Goal: Task Accomplishment & Management: Use online tool/utility

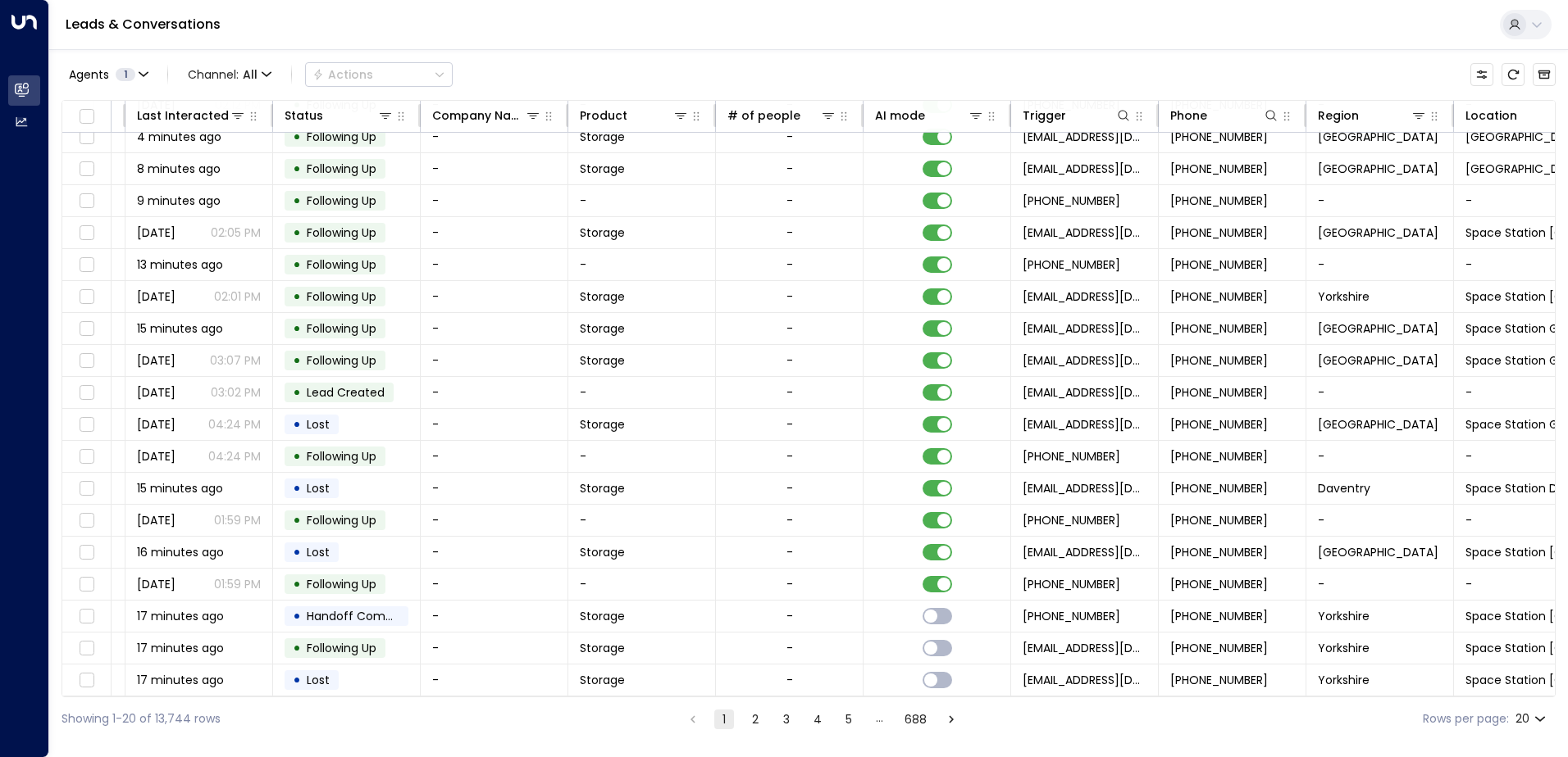
scroll to position [80, 334]
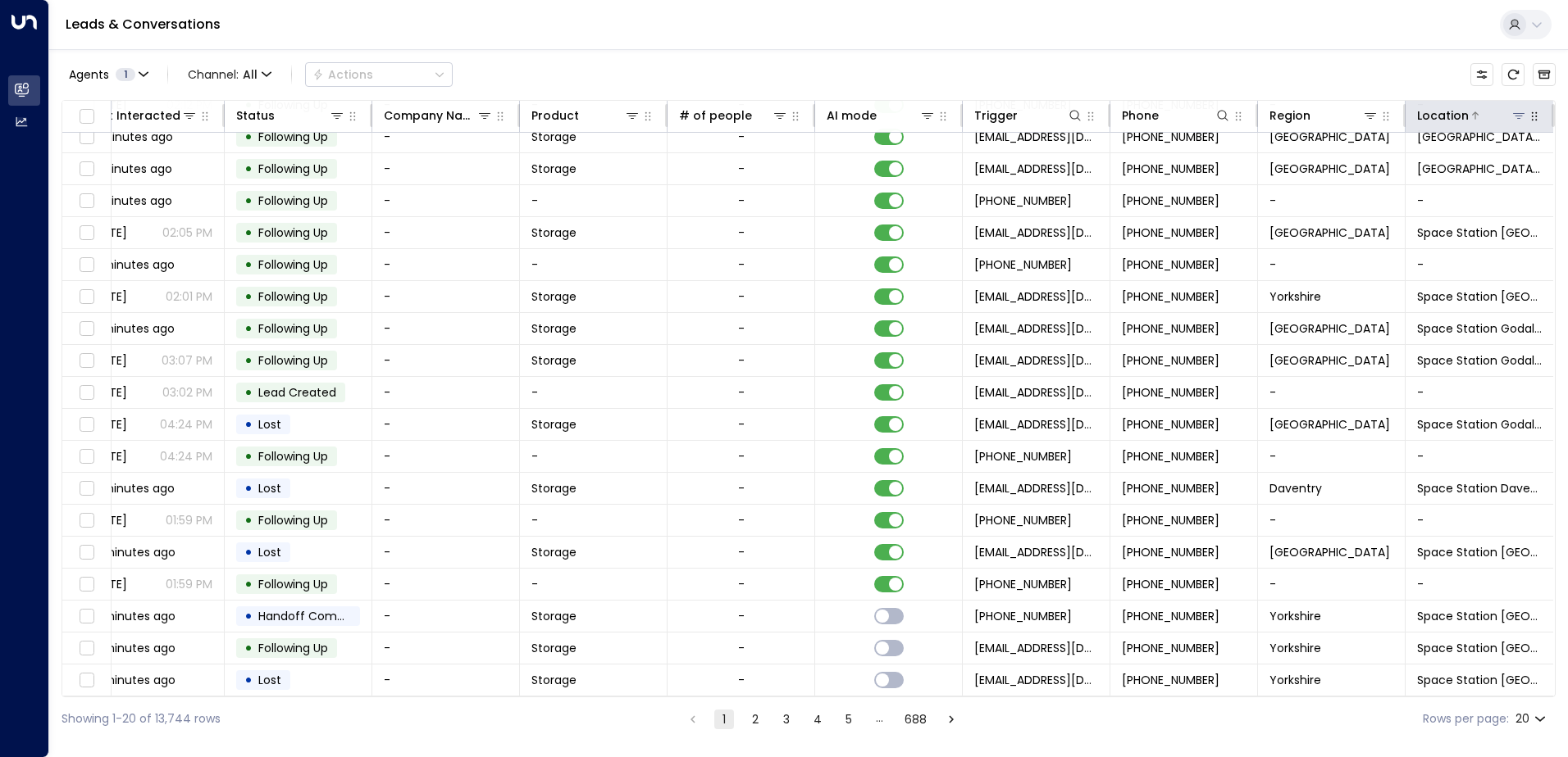
click at [1514, 113] on icon at bounding box center [1519, 116] width 12 height 6
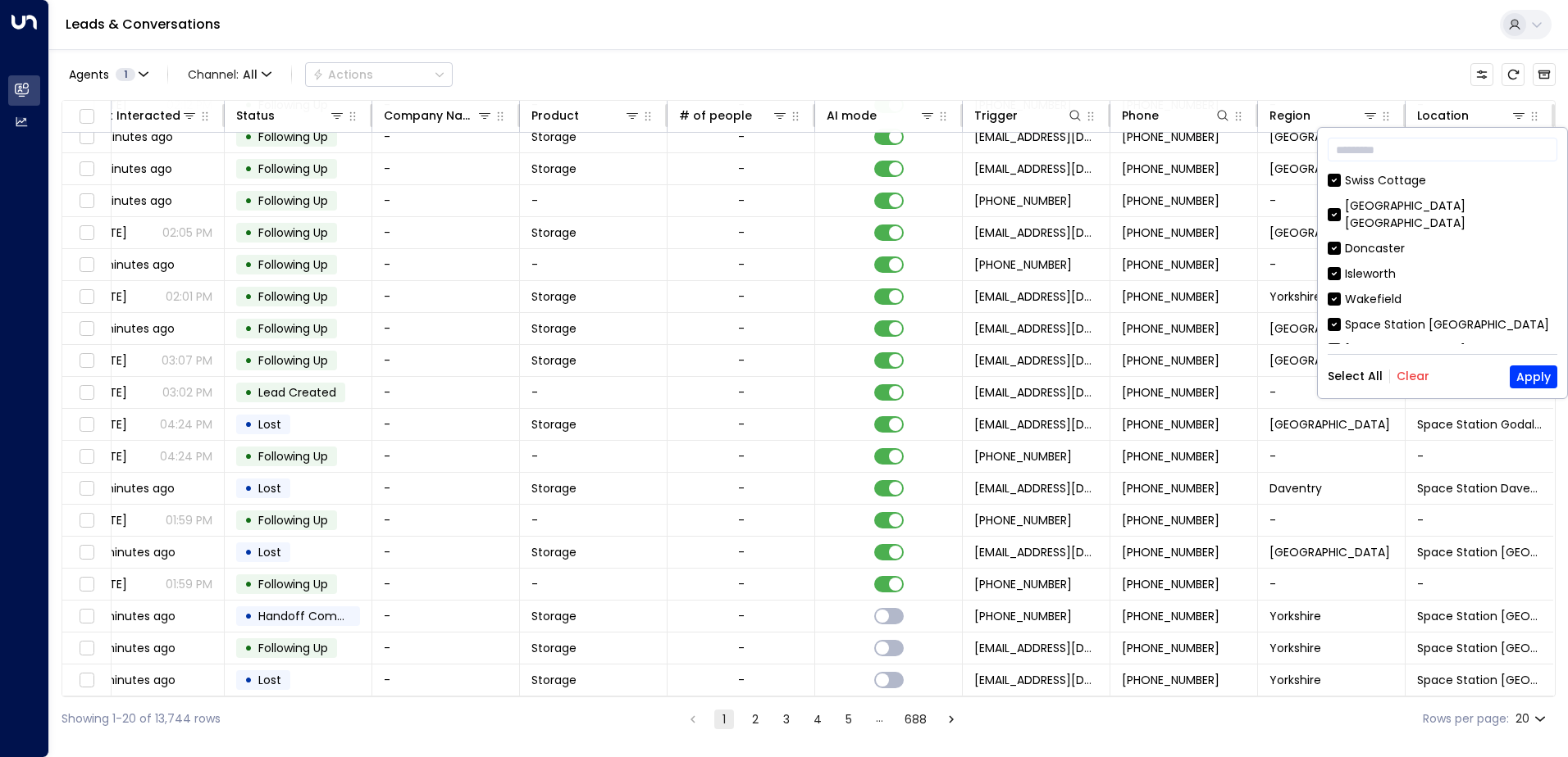
click at [1414, 369] on button "Clear" at bounding box center [1412, 376] width 33 height 13
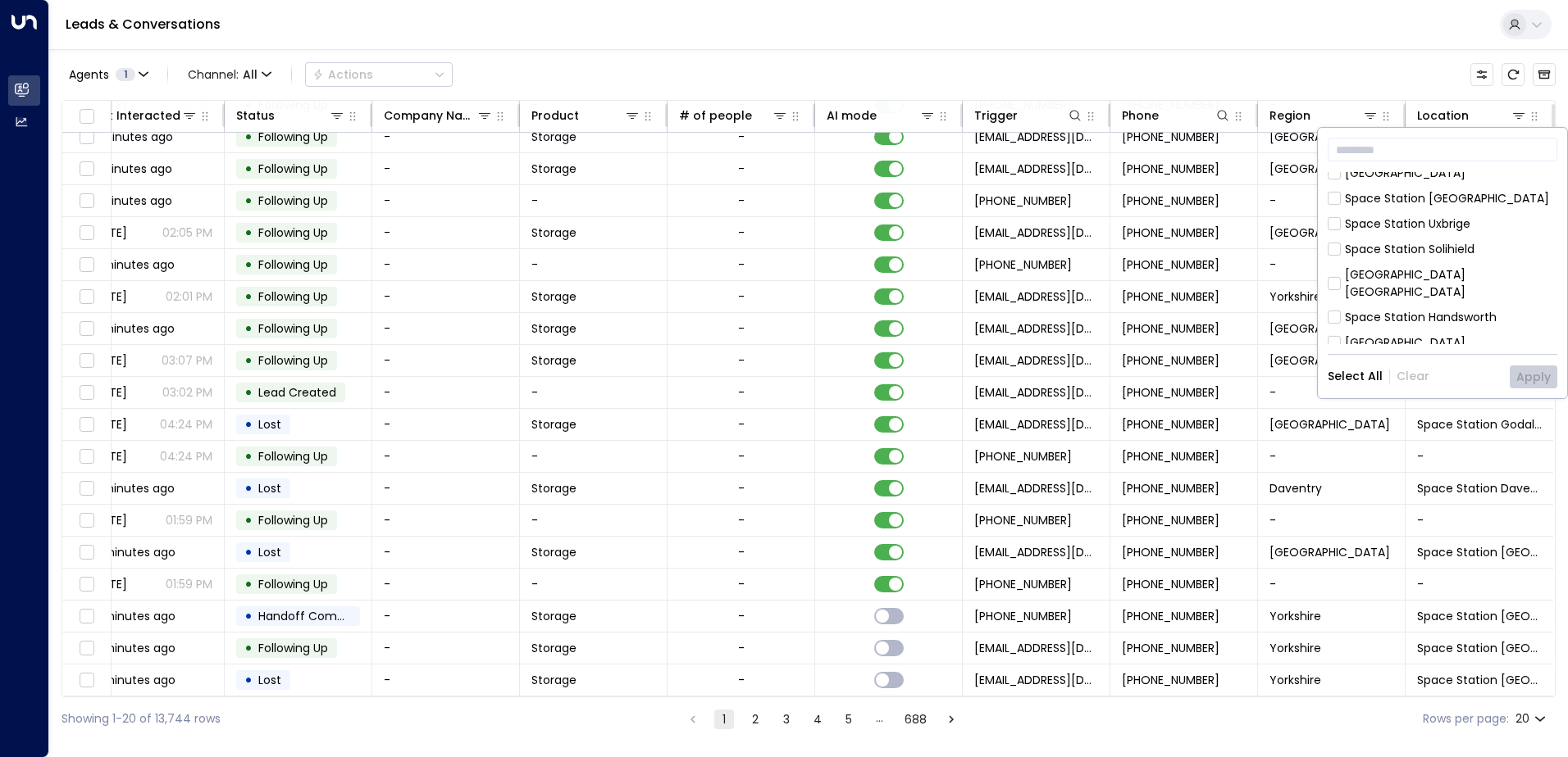
scroll to position [410, 0]
click at [1420, 228] on div "Space Station [GEOGRAPHIC_DATA]" at bounding box center [1446, 237] width 204 height 18
click at [1528, 380] on button "Apply" at bounding box center [1533, 377] width 48 height 23
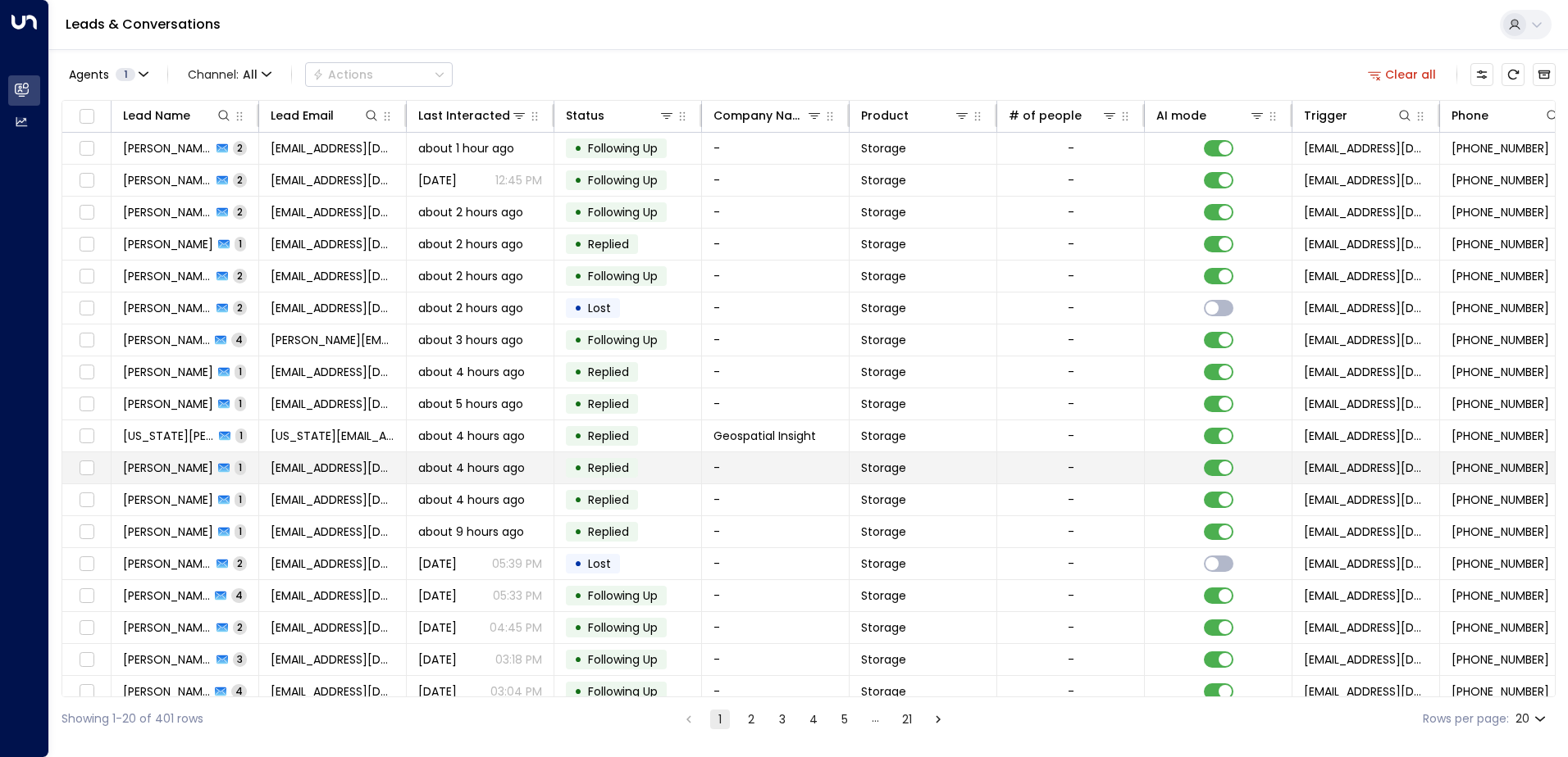
scroll to position [80, 0]
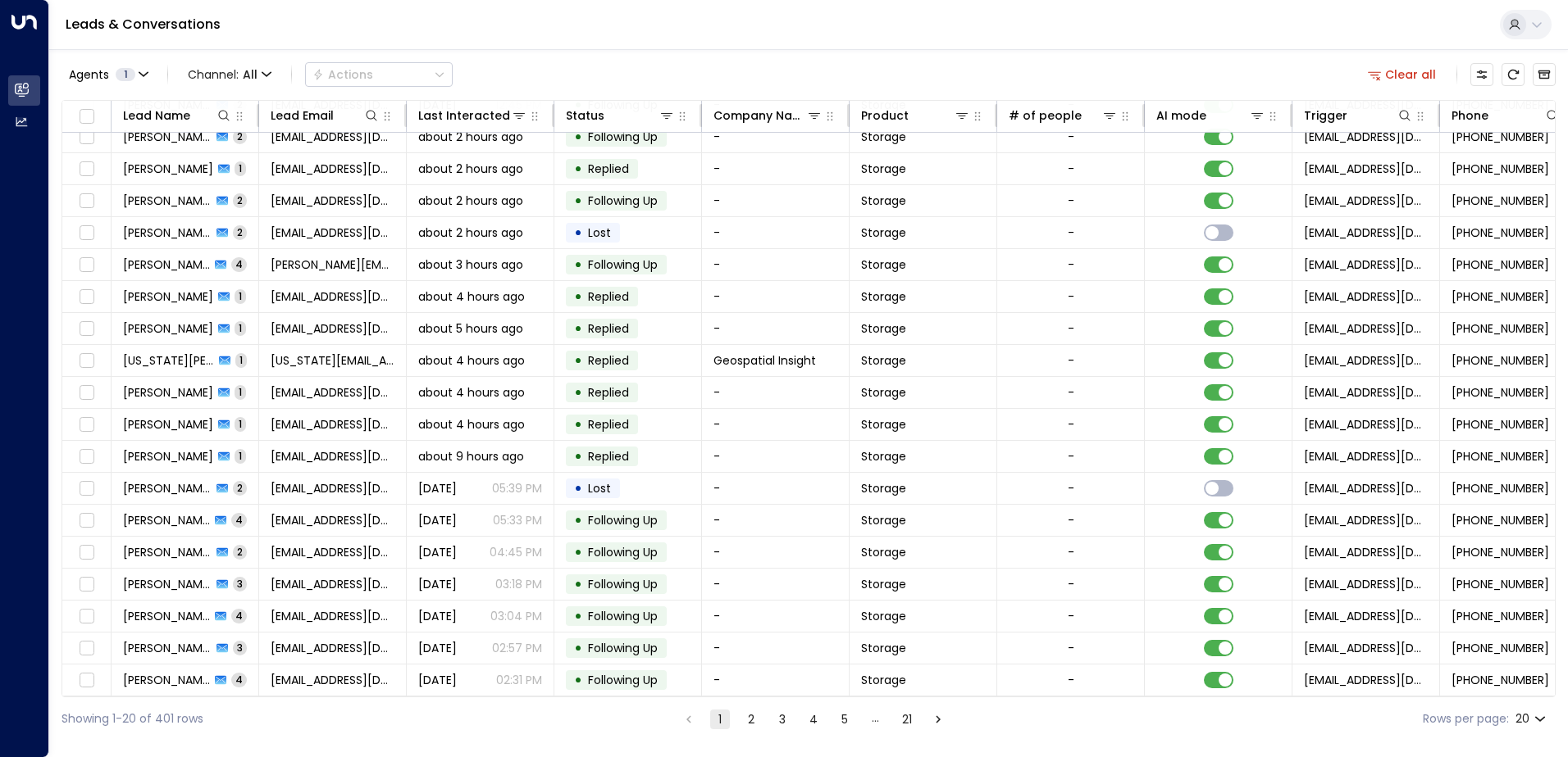
click at [752, 717] on button "2" at bounding box center [751, 719] width 20 height 20
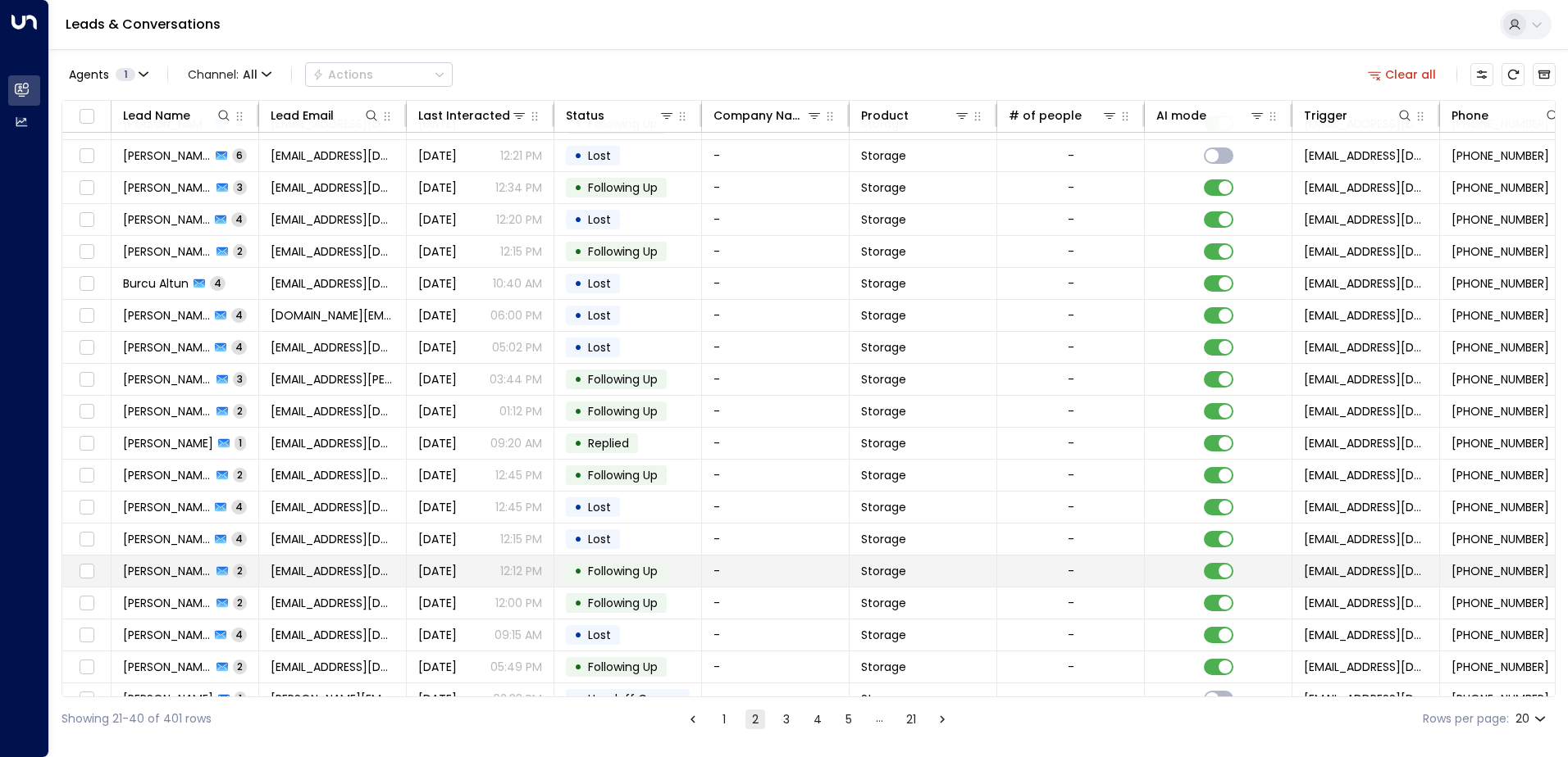
scroll to position [80, 0]
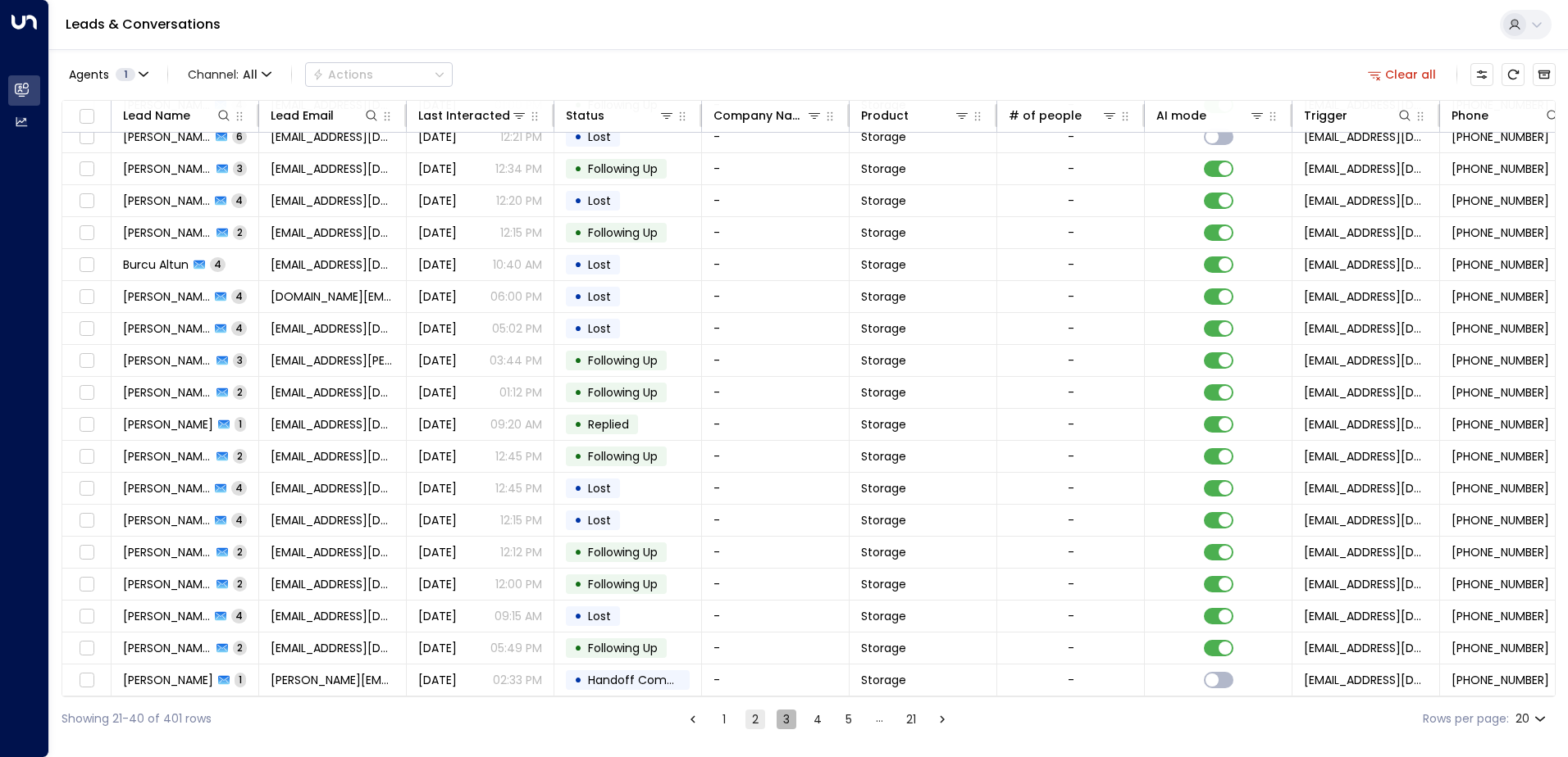
click at [779, 721] on button "3" at bounding box center [787, 719] width 20 height 20
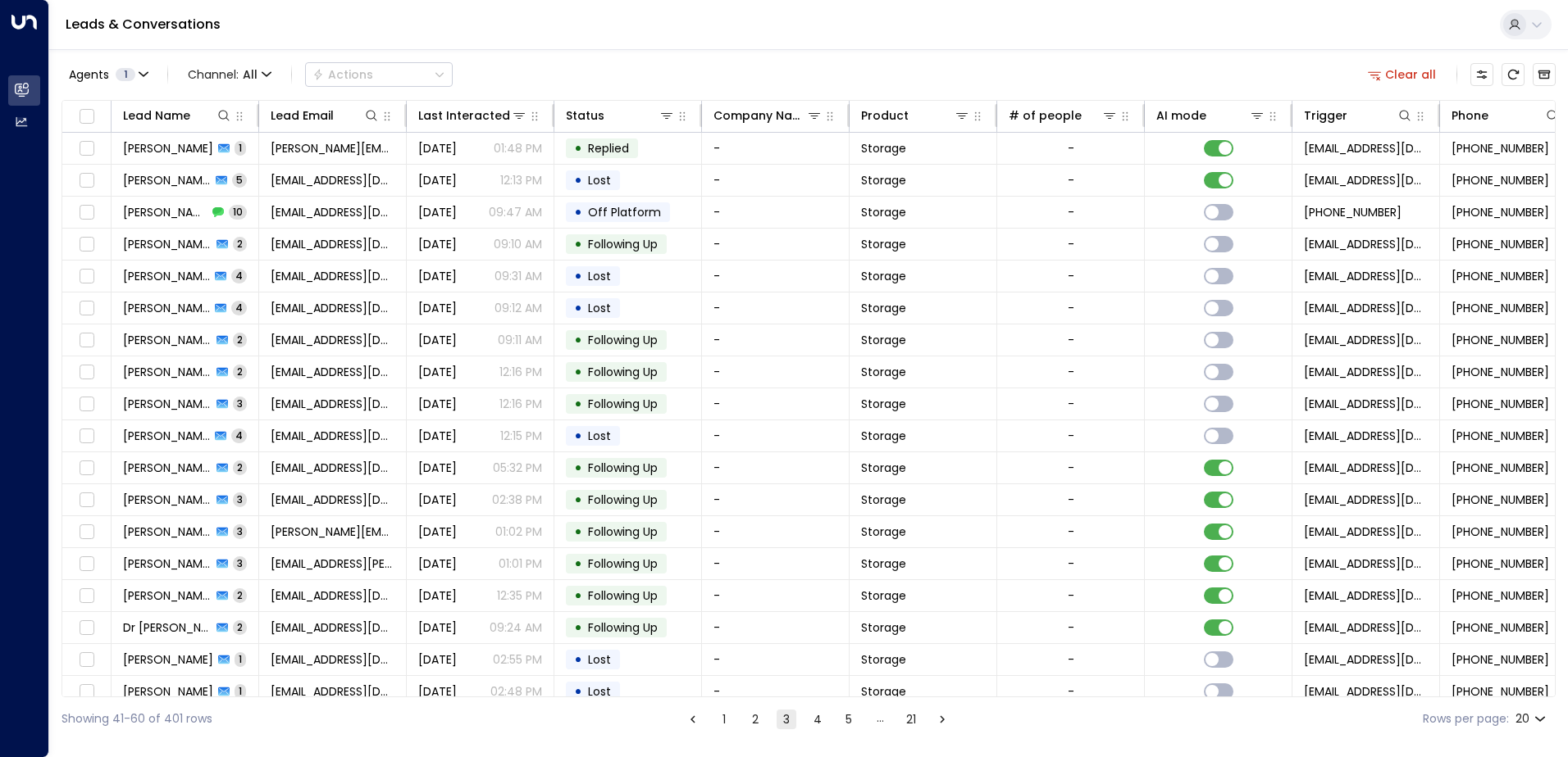
click at [808, 724] on button "4" at bounding box center [817, 719] width 20 height 20
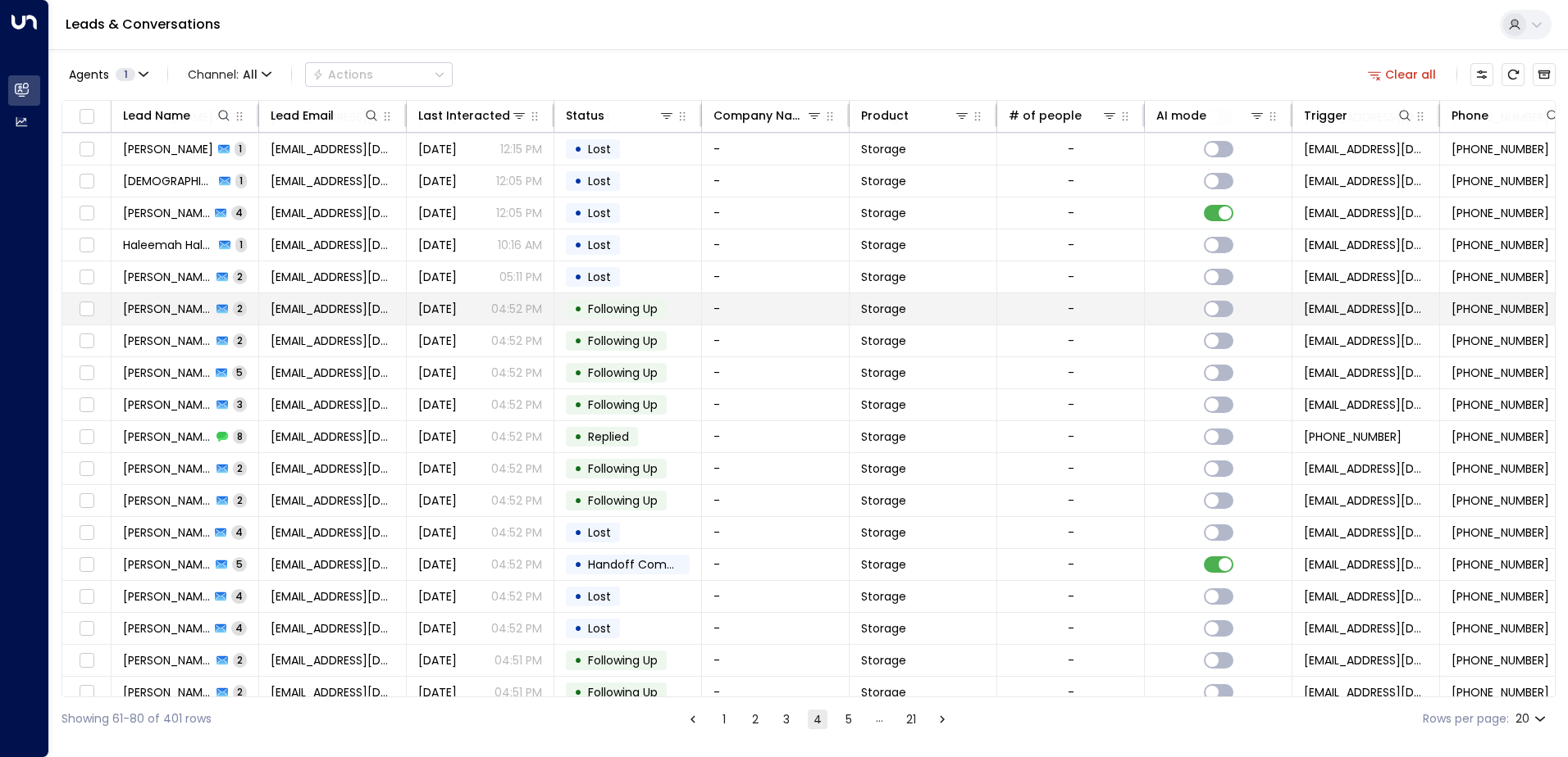
scroll to position [80, 0]
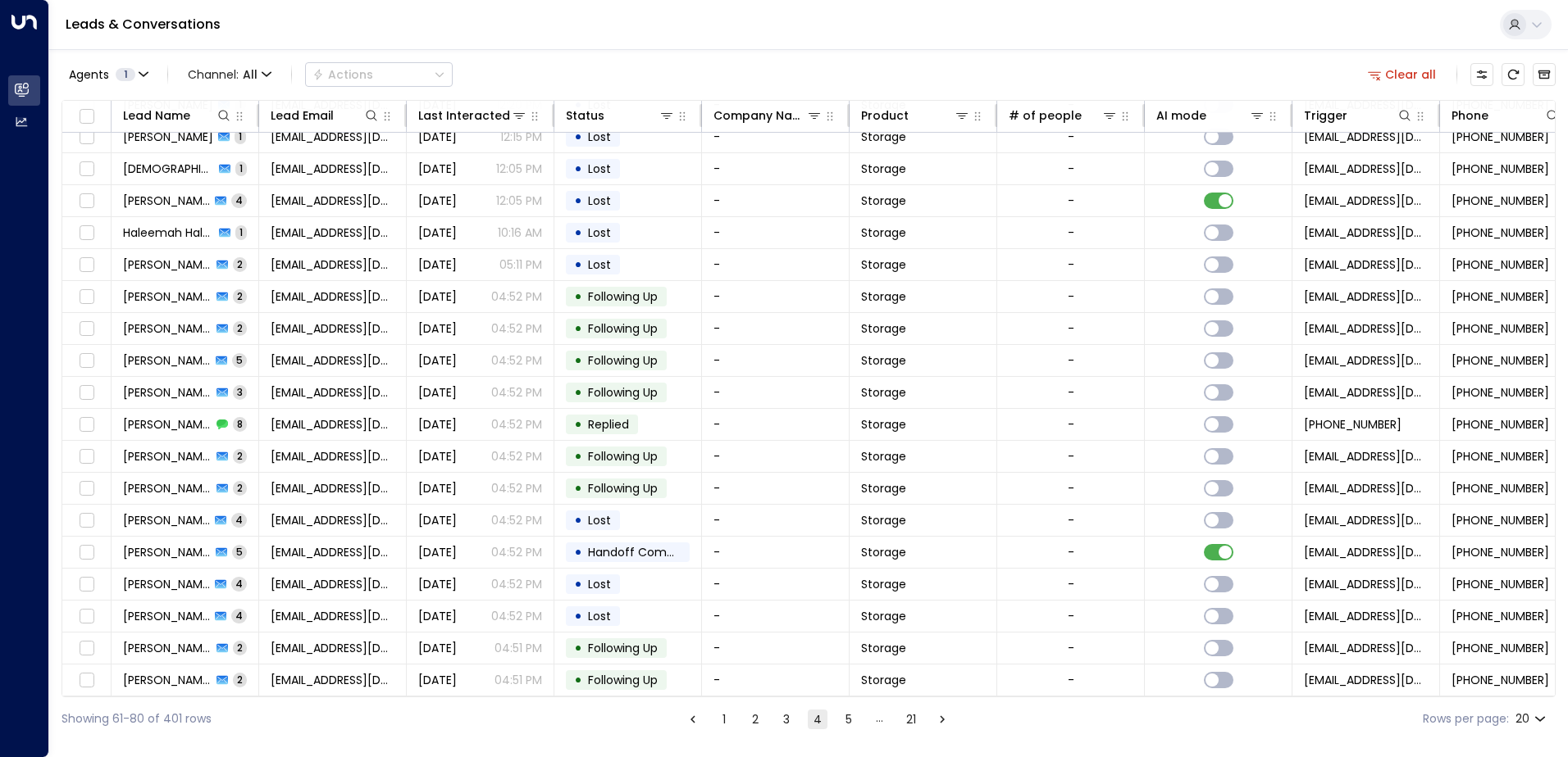
click at [848, 719] on button "5" at bounding box center [849, 719] width 20 height 20
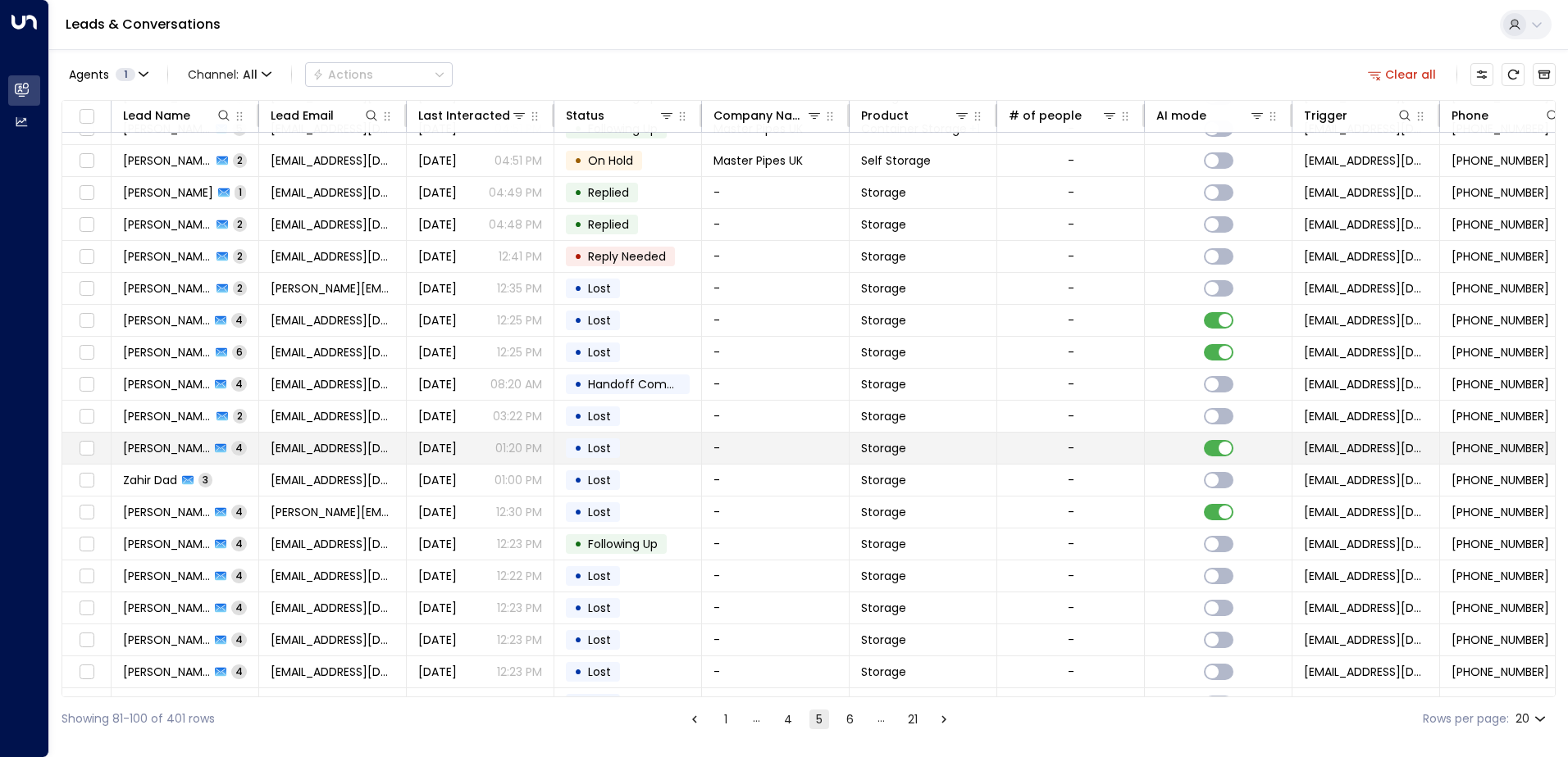
scroll to position [80, 0]
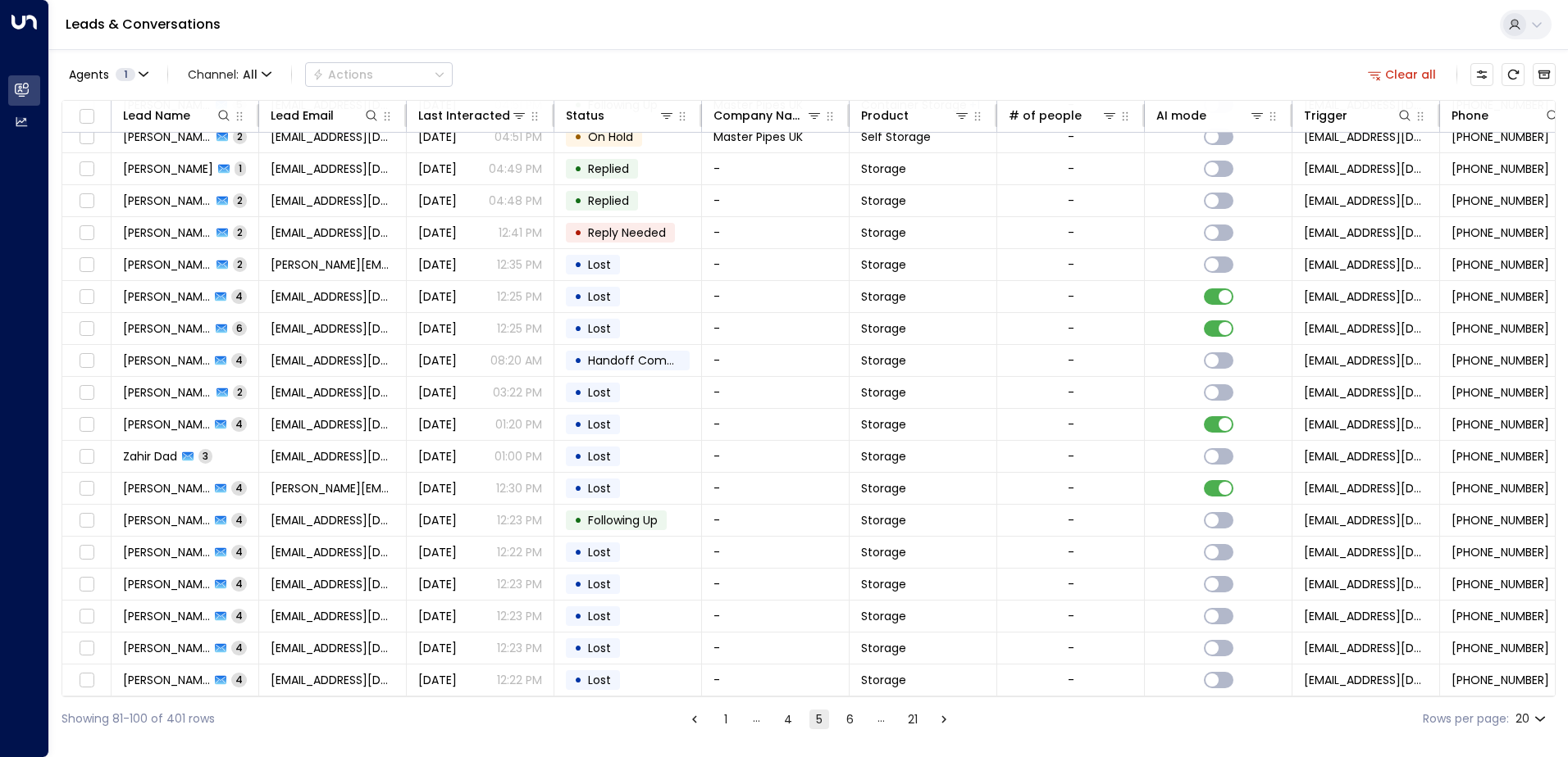
click at [842, 719] on button "6" at bounding box center [851, 719] width 20 height 20
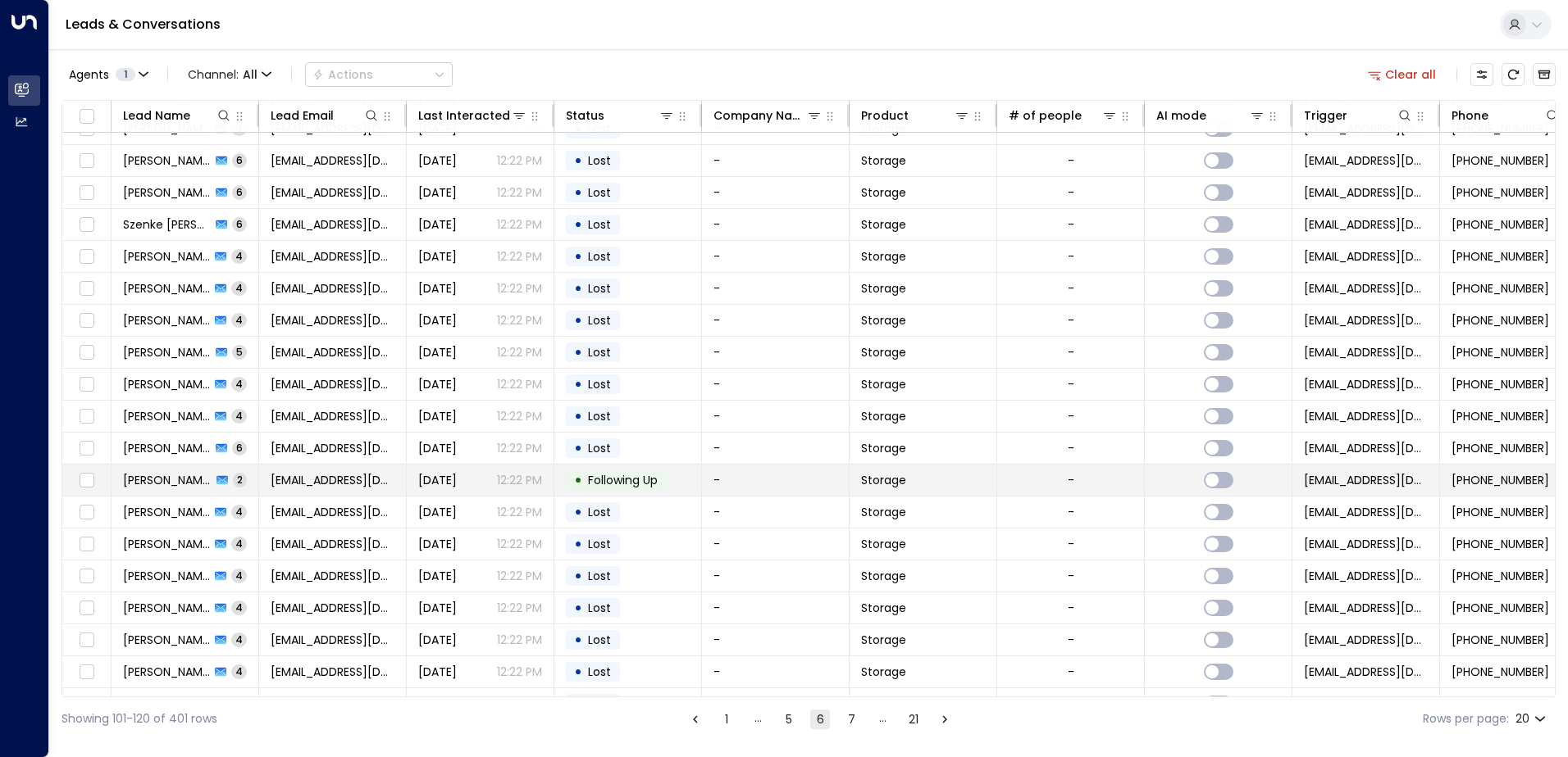
scroll to position [80, 0]
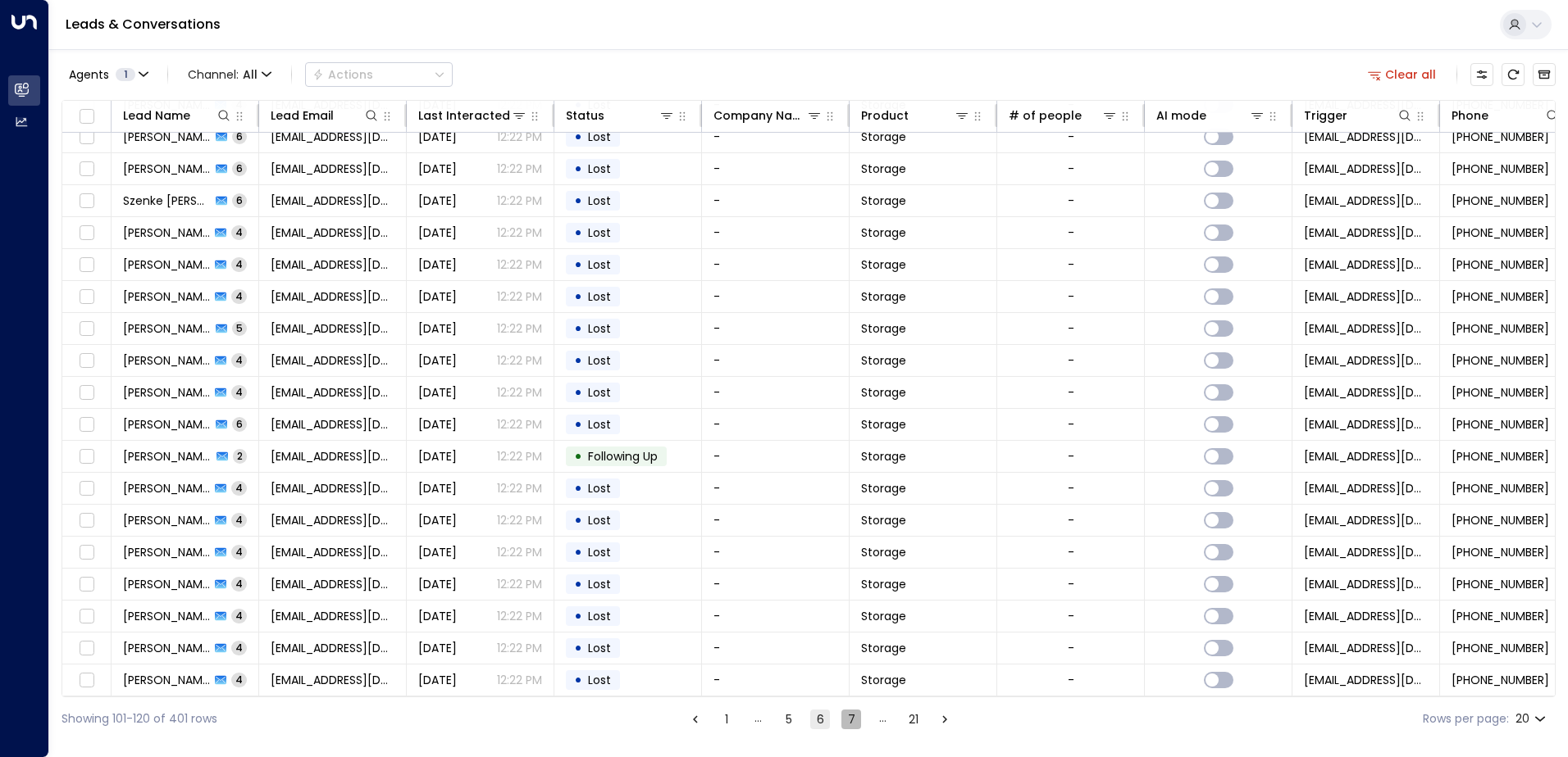
click at [848, 721] on button "7" at bounding box center [852, 719] width 20 height 20
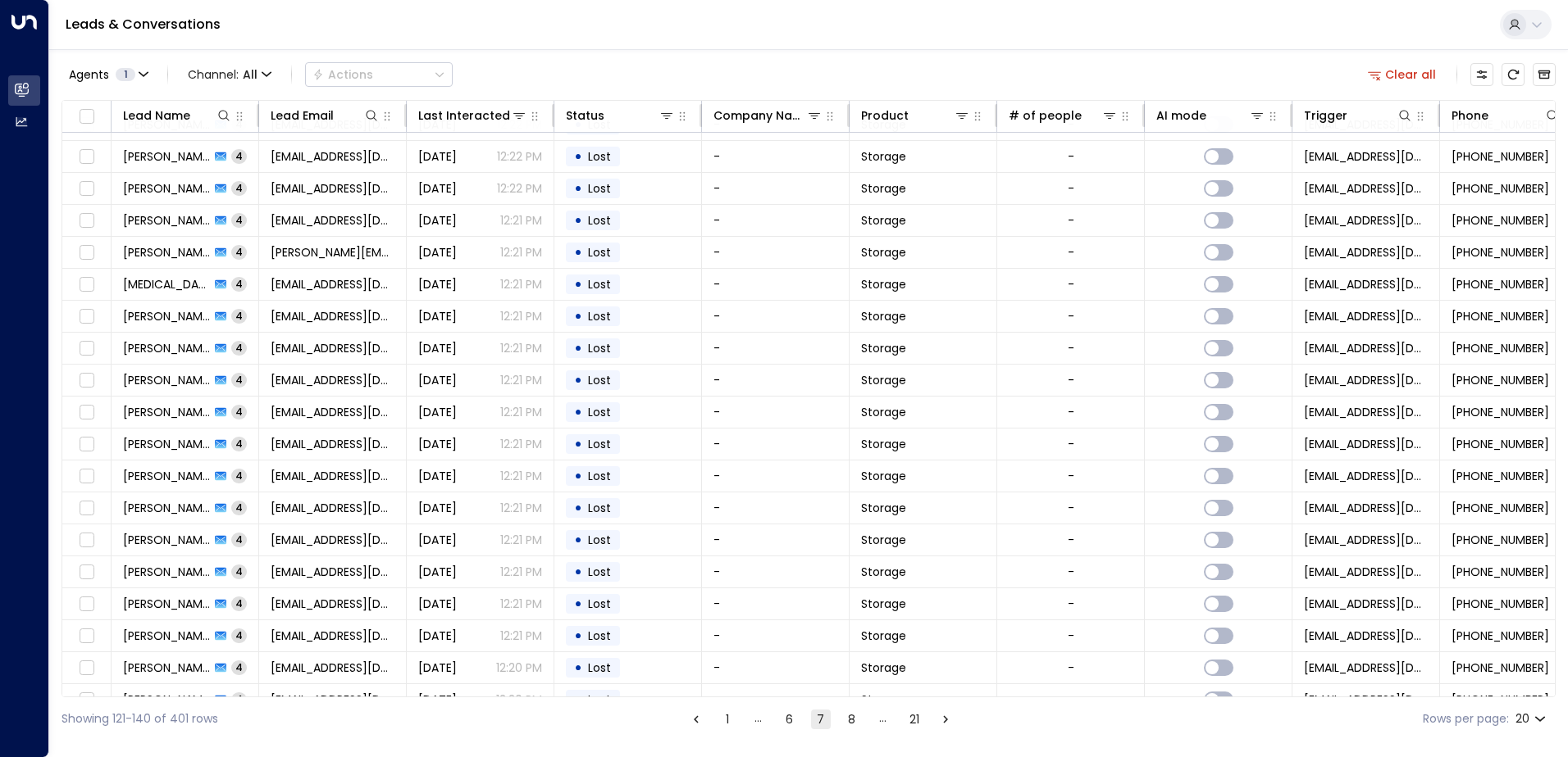
scroll to position [80, 0]
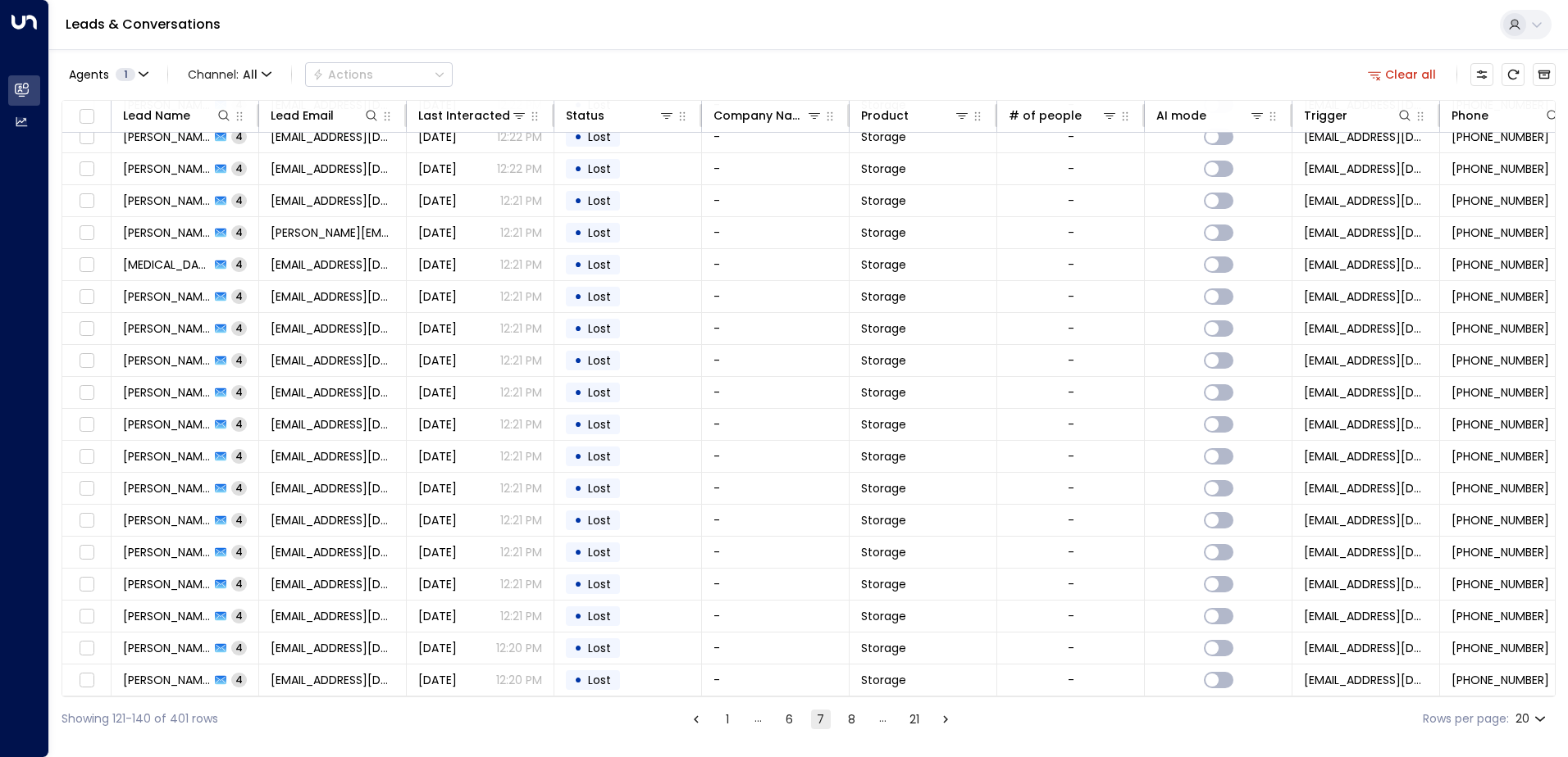
click at [723, 727] on button "1" at bounding box center [727, 719] width 20 height 20
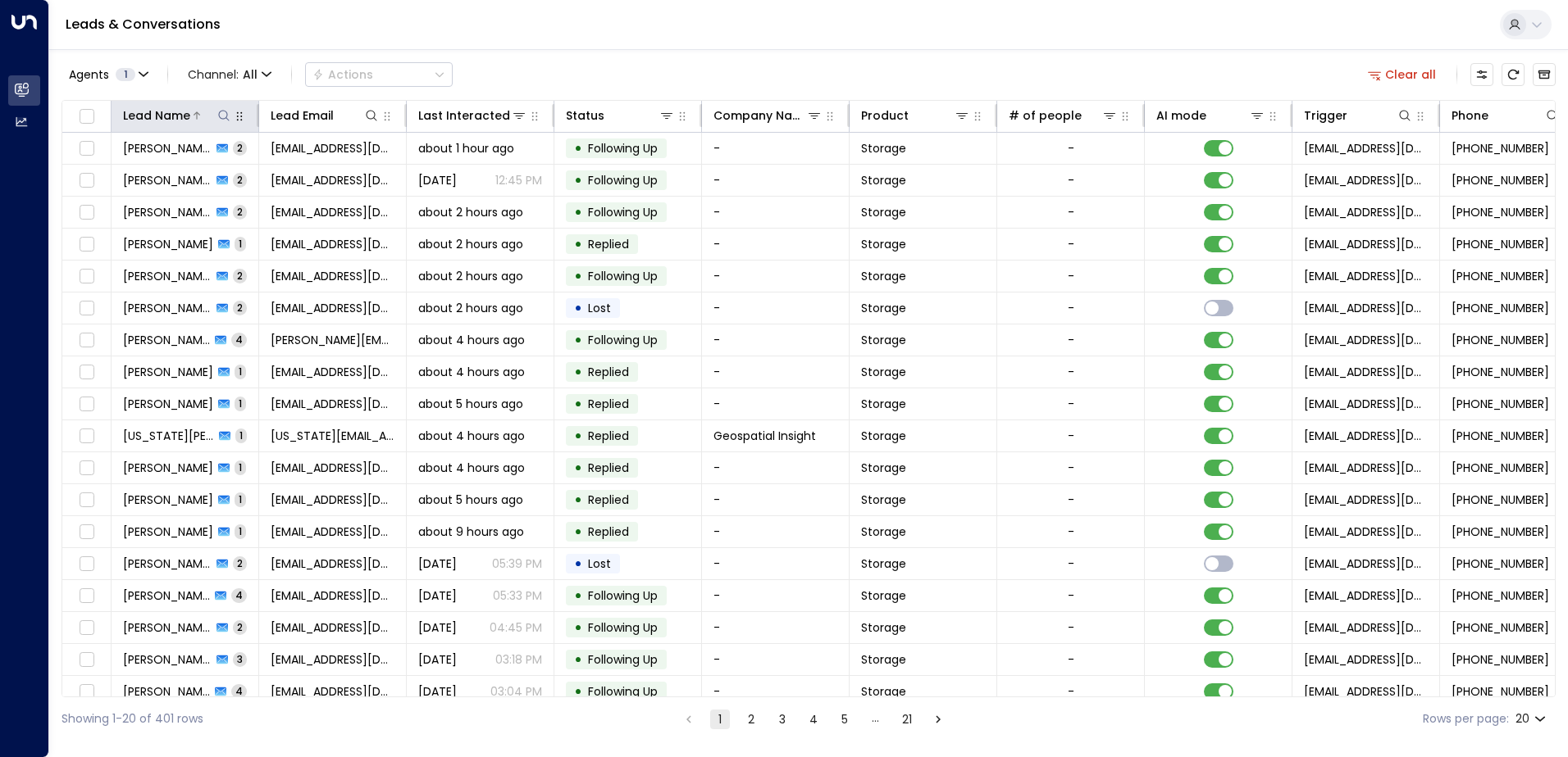
click at [153, 121] on div "Lead Name" at bounding box center [156, 116] width 68 height 20
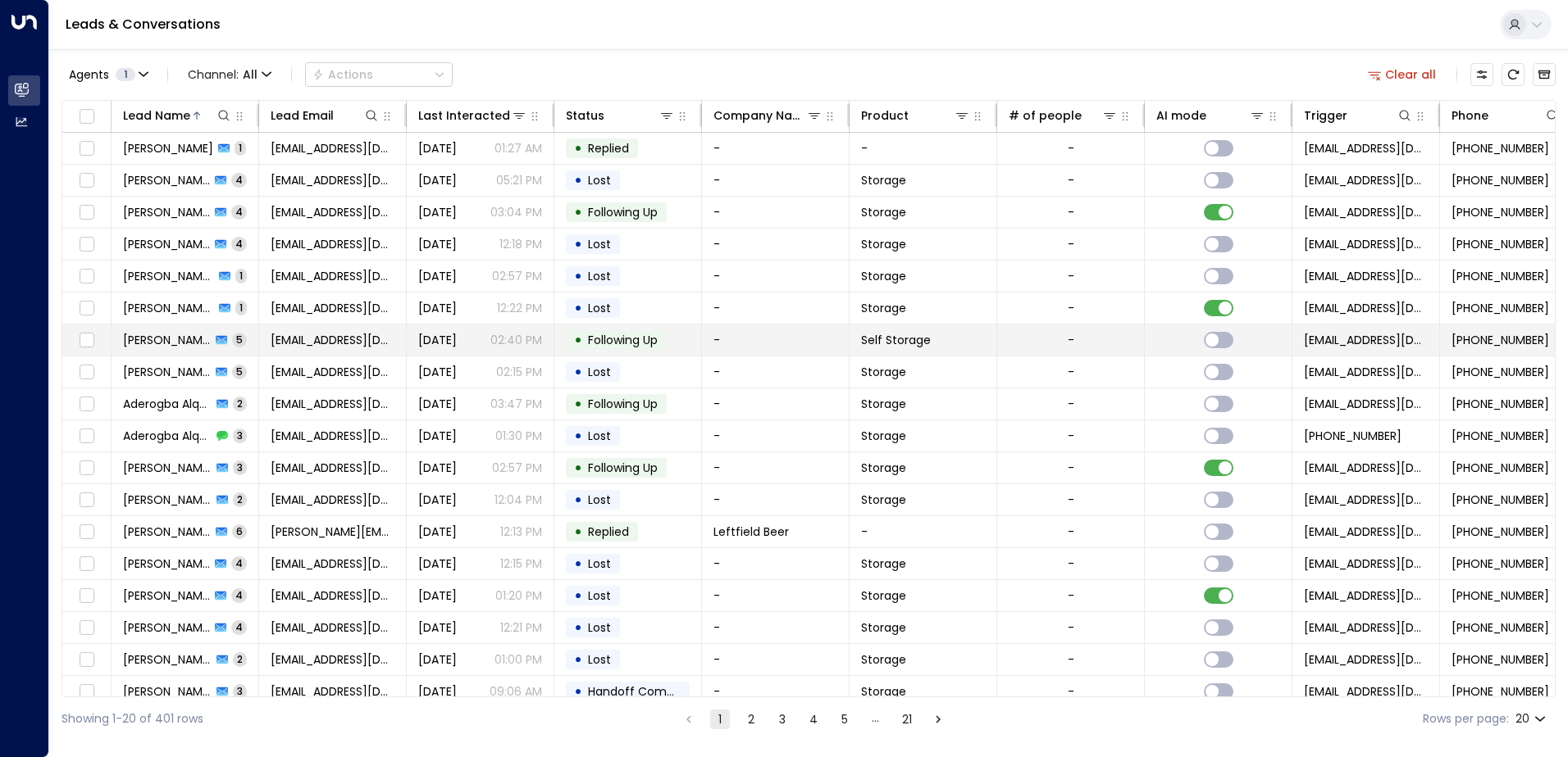
scroll to position [80, 0]
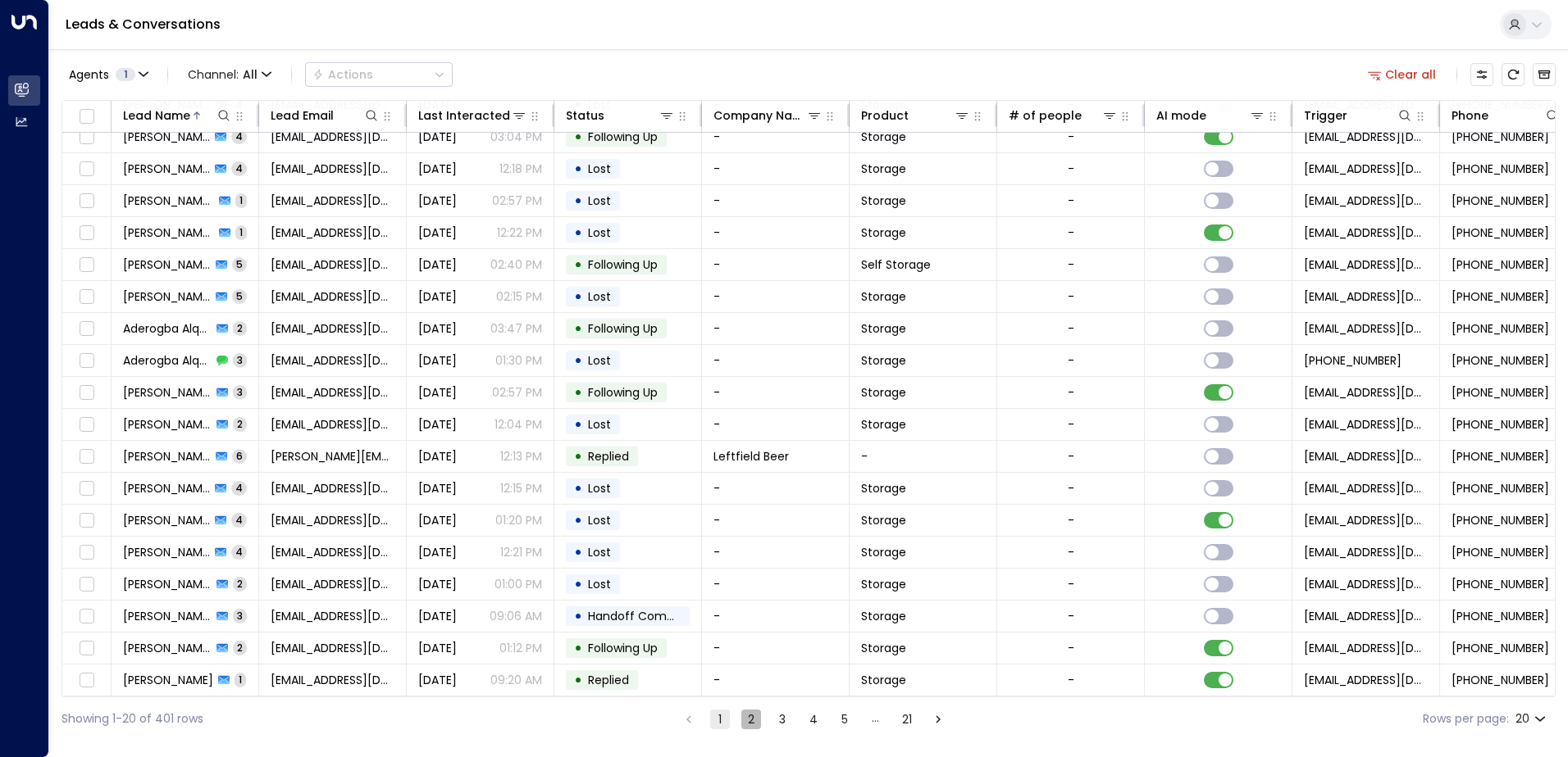
click at [750, 711] on button "2" at bounding box center [751, 719] width 20 height 20
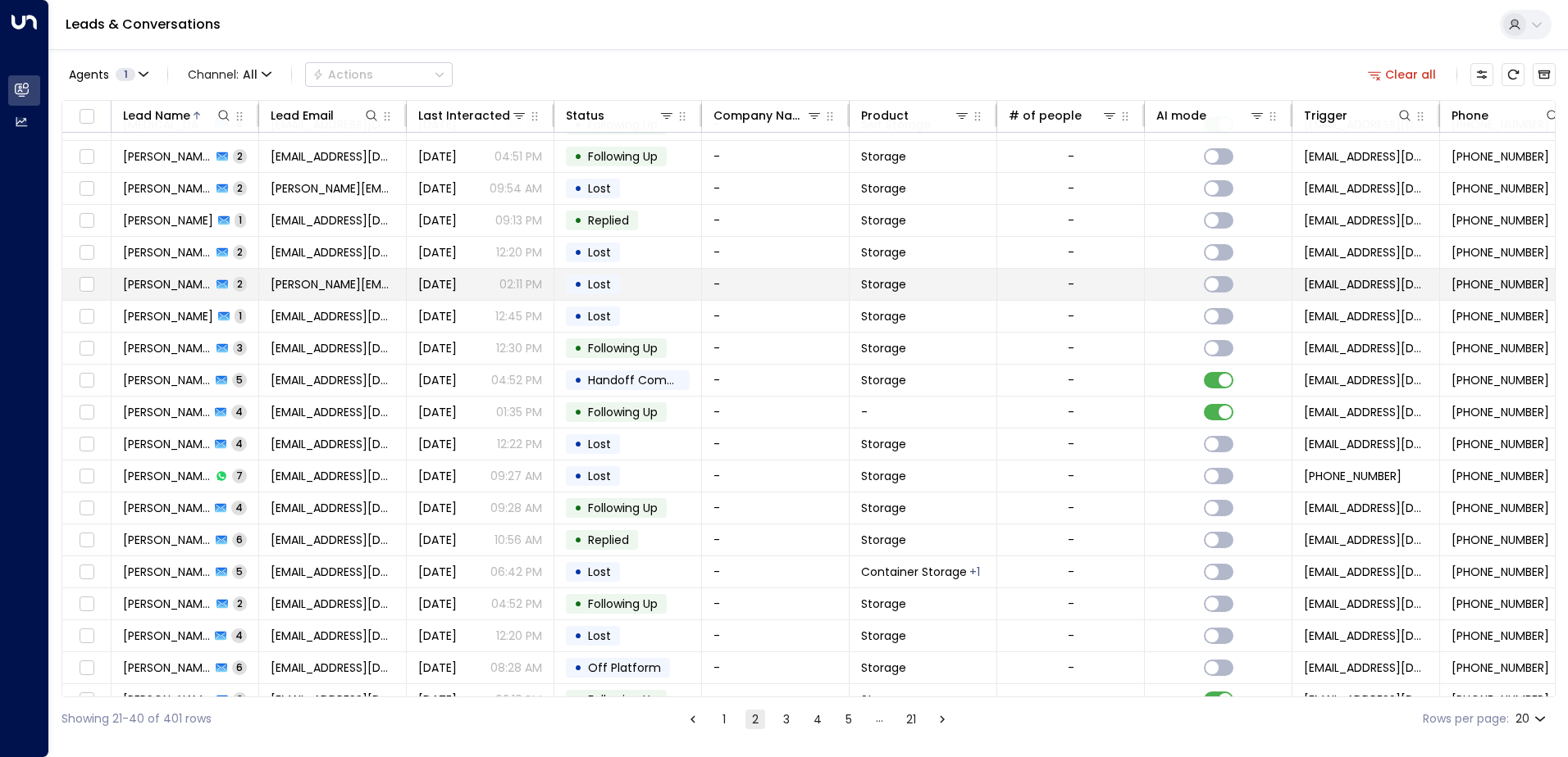
scroll to position [80, 0]
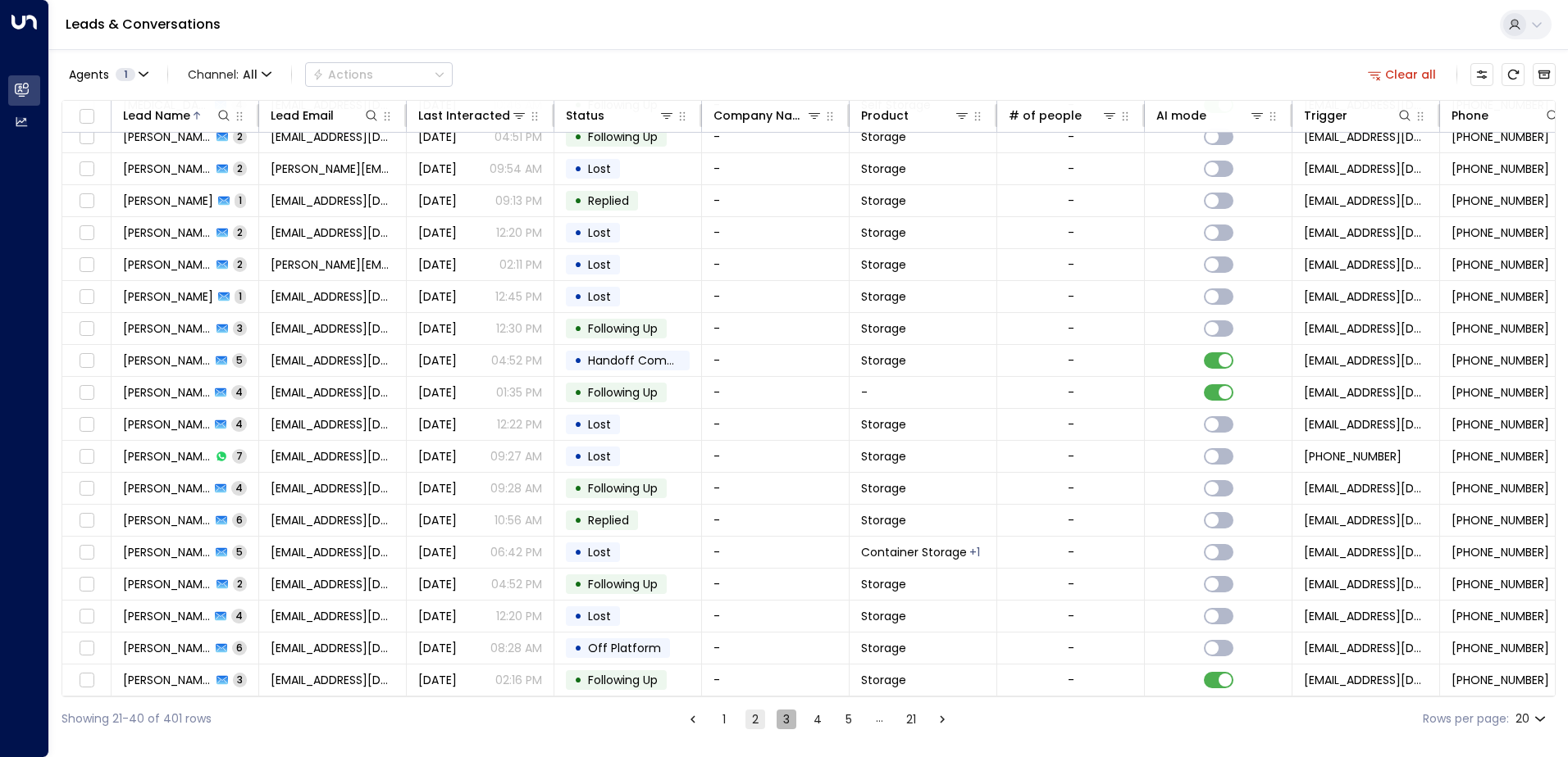
click at [790, 719] on button "3" at bounding box center [787, 719] width 20 height 20
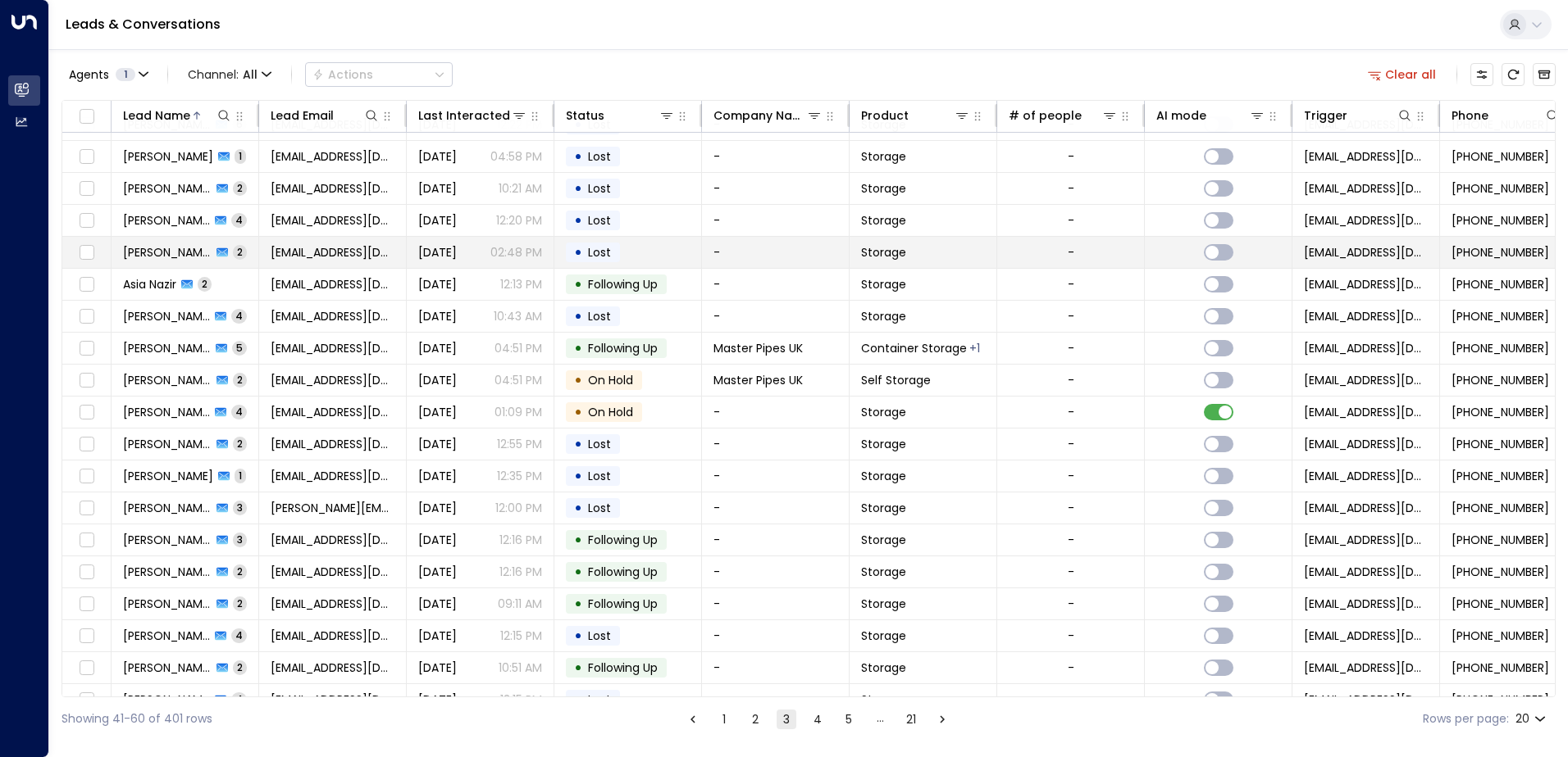
scroll to position [80, 0]
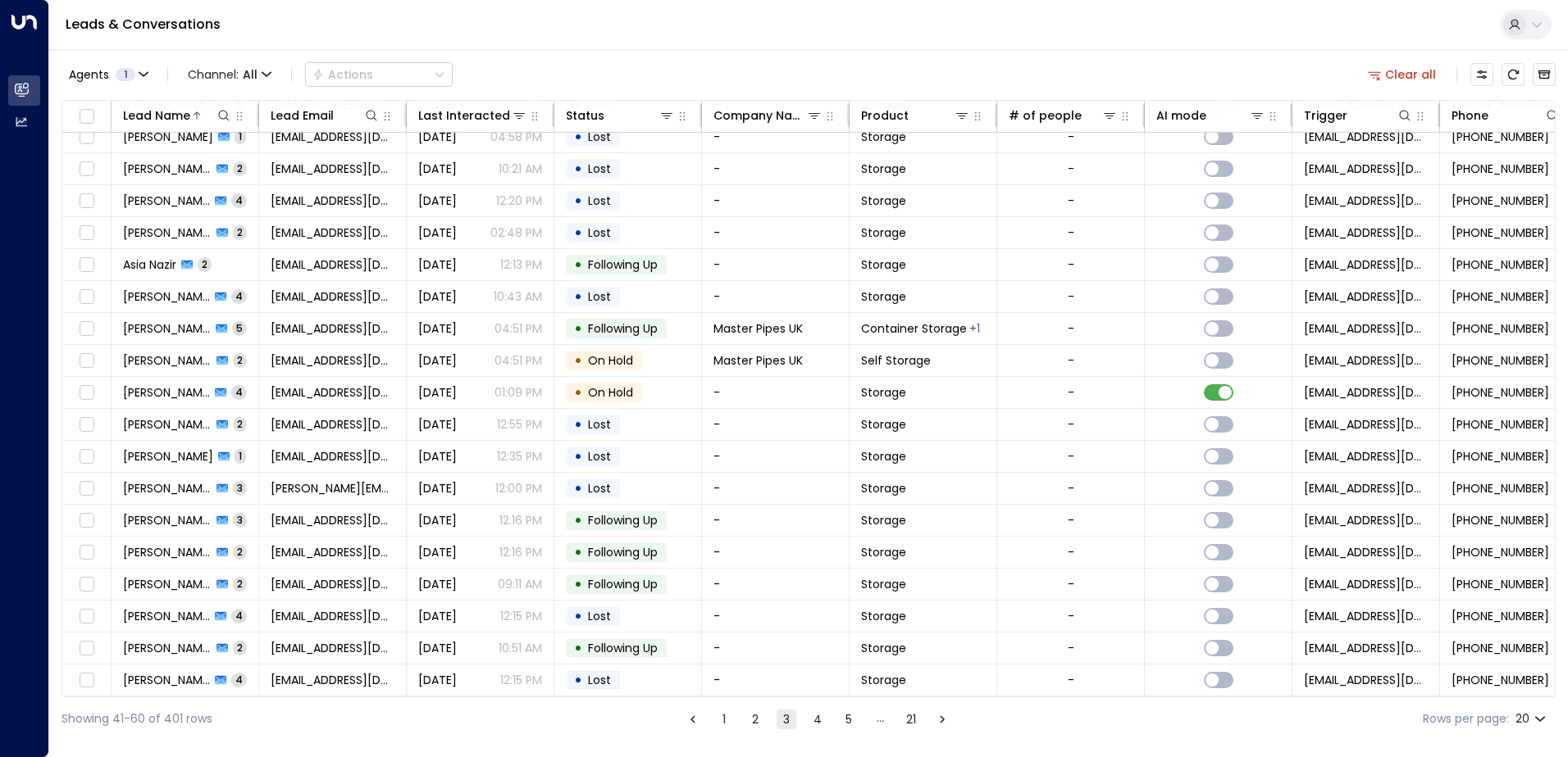
click at [818, 722] on button "4" at bounding box center [817, 719] width 20 height 20
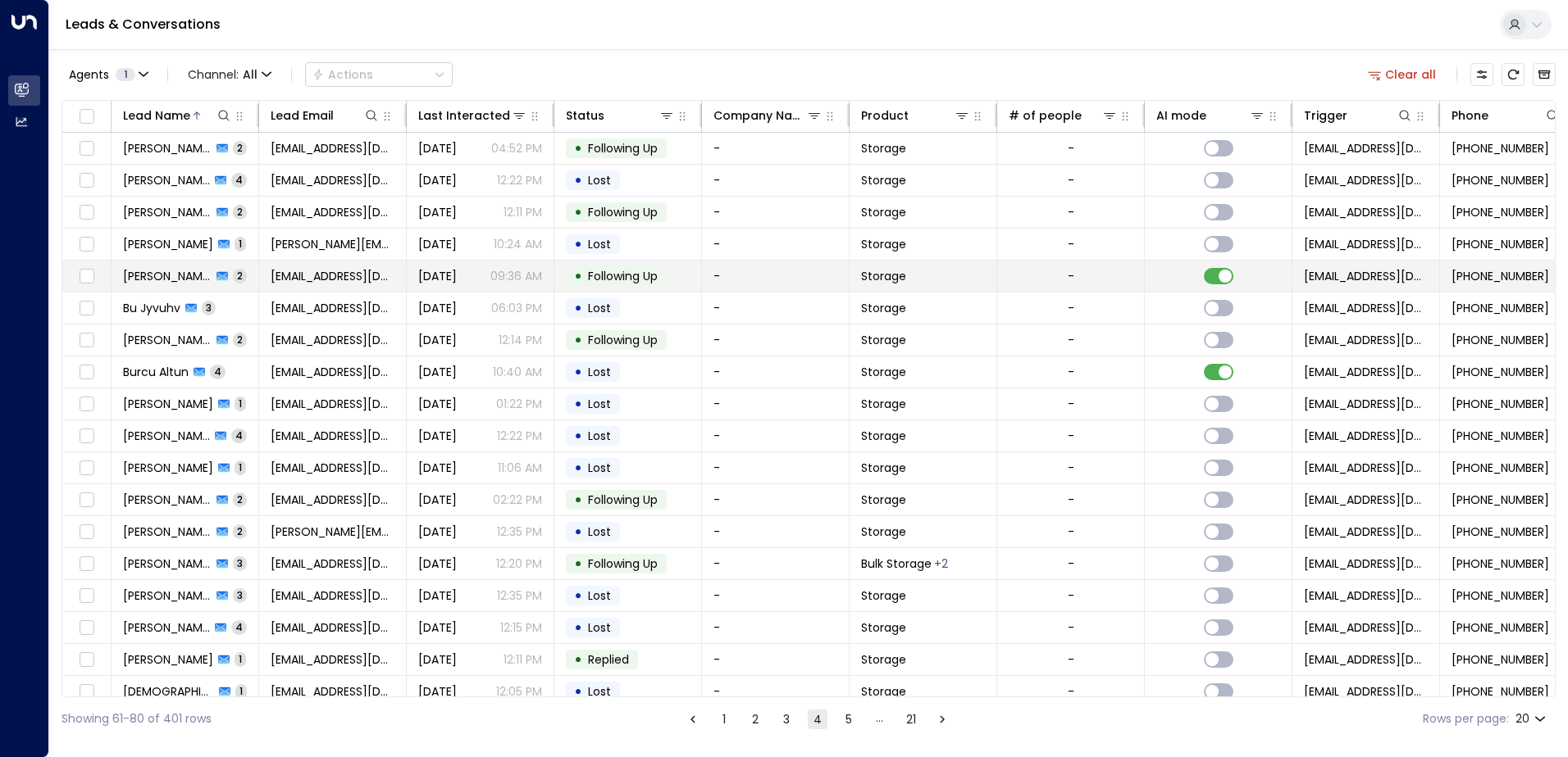
click at [252, 279] on td "[PERSON_NAME] 2" at bounding box center [185, 276] width 148 height 31
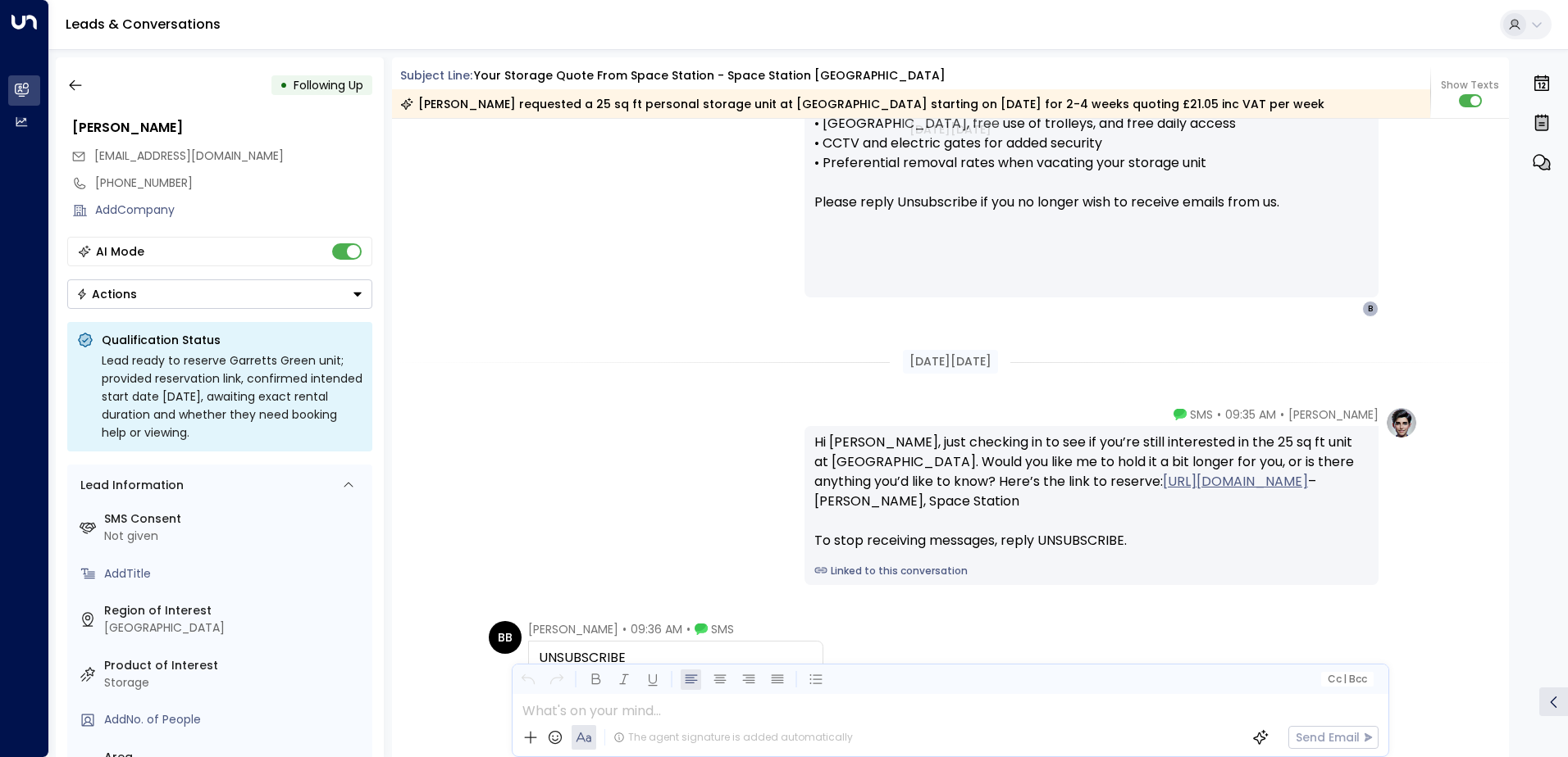
scroll to position [1619, 0]
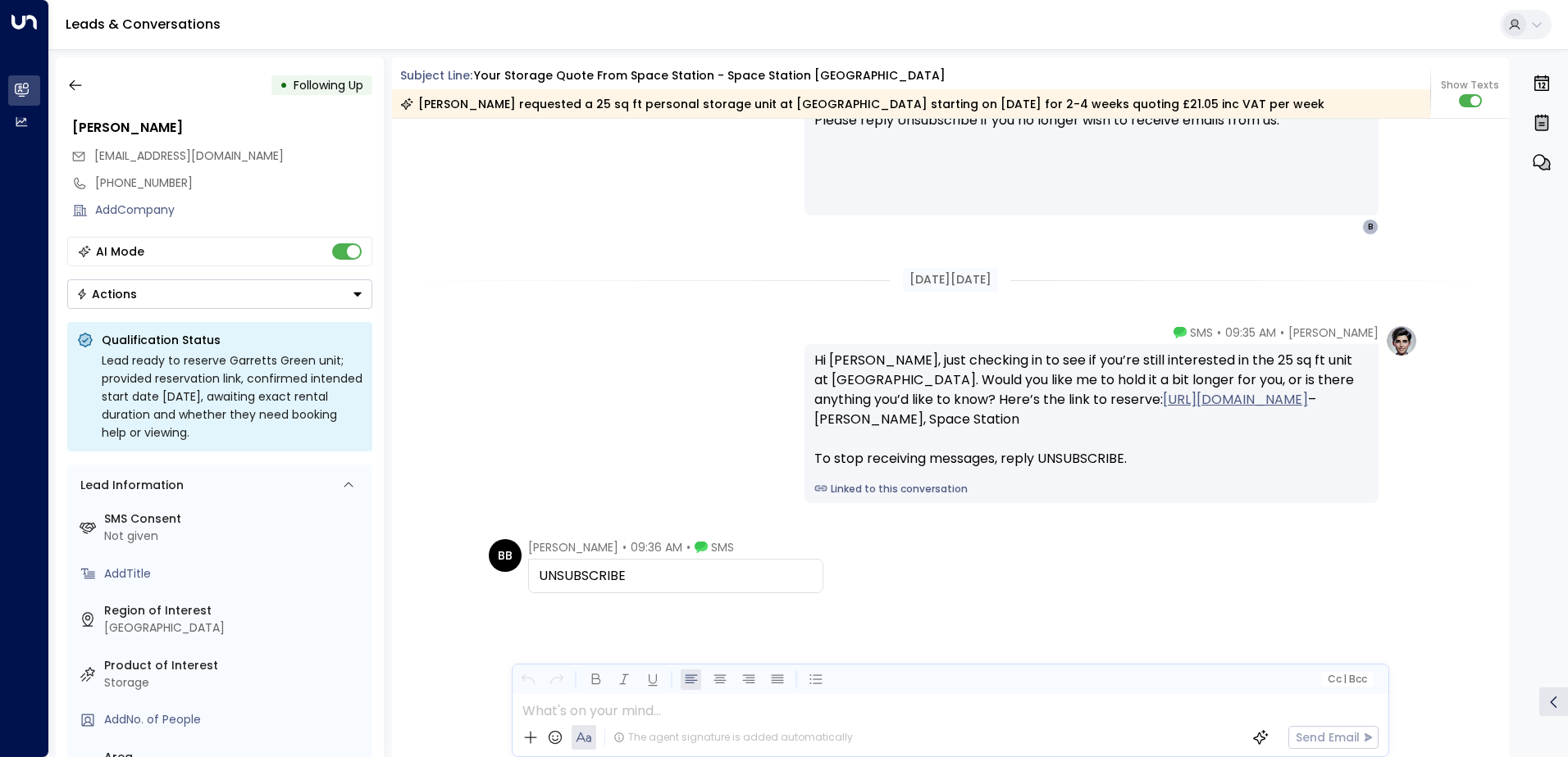
click at [681, 574] on div "UNSUBSCRIBE" at bounding box center [676, 576] width 274 height 20
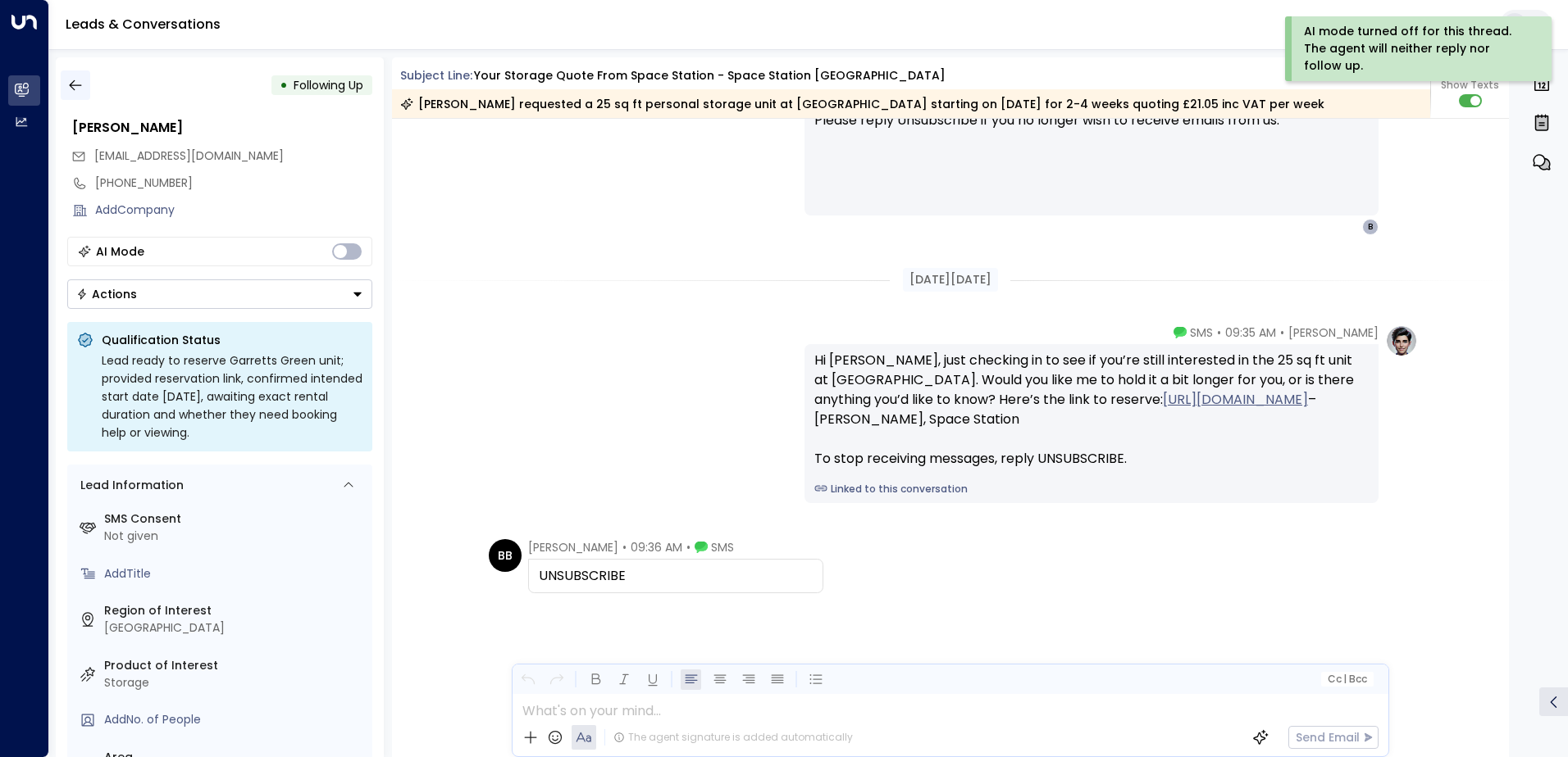
click at [77, 88] on icon "button" at bounding box center [76, 85] width 17 height 17
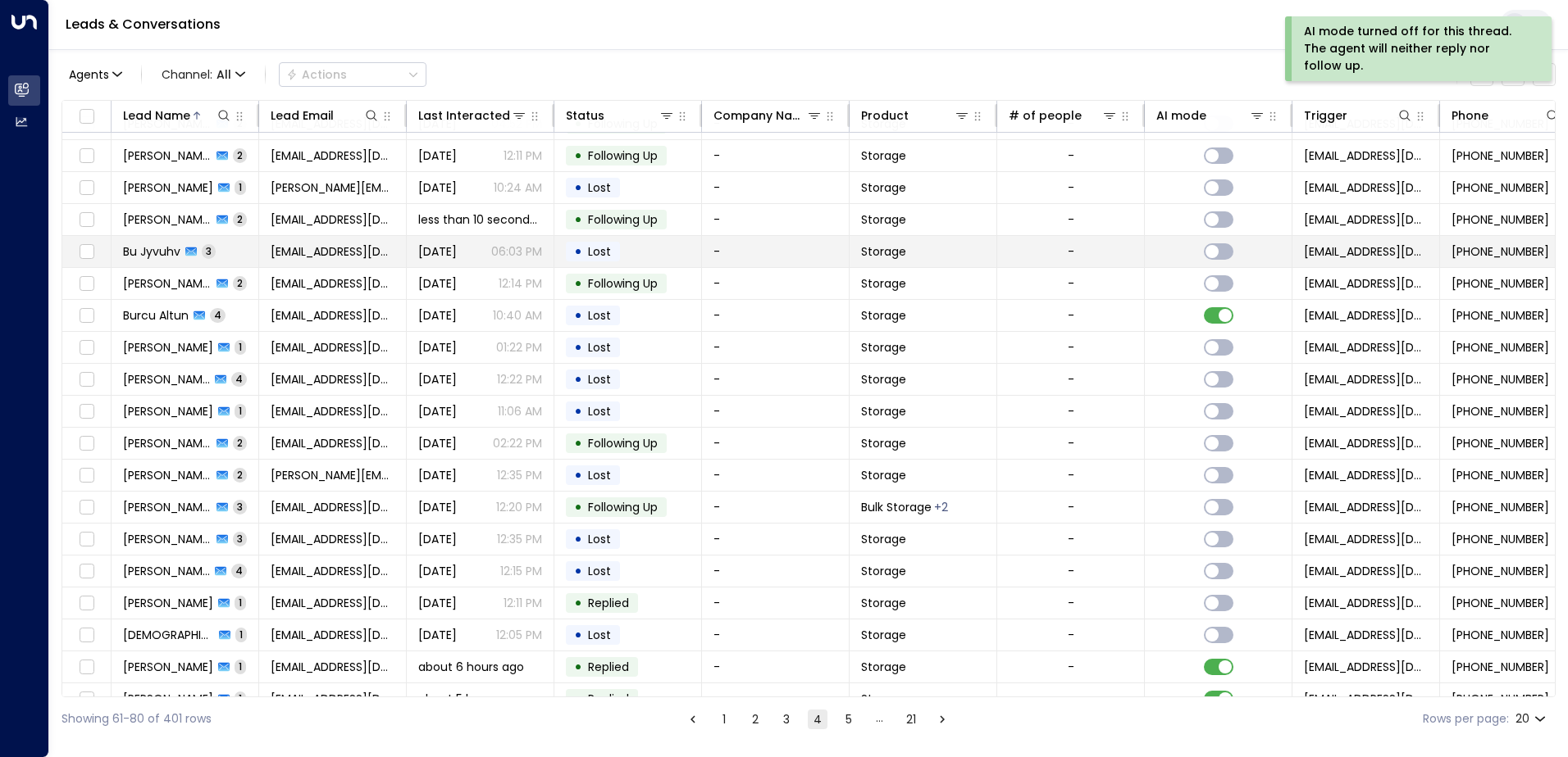
scroll to position [80, 0]
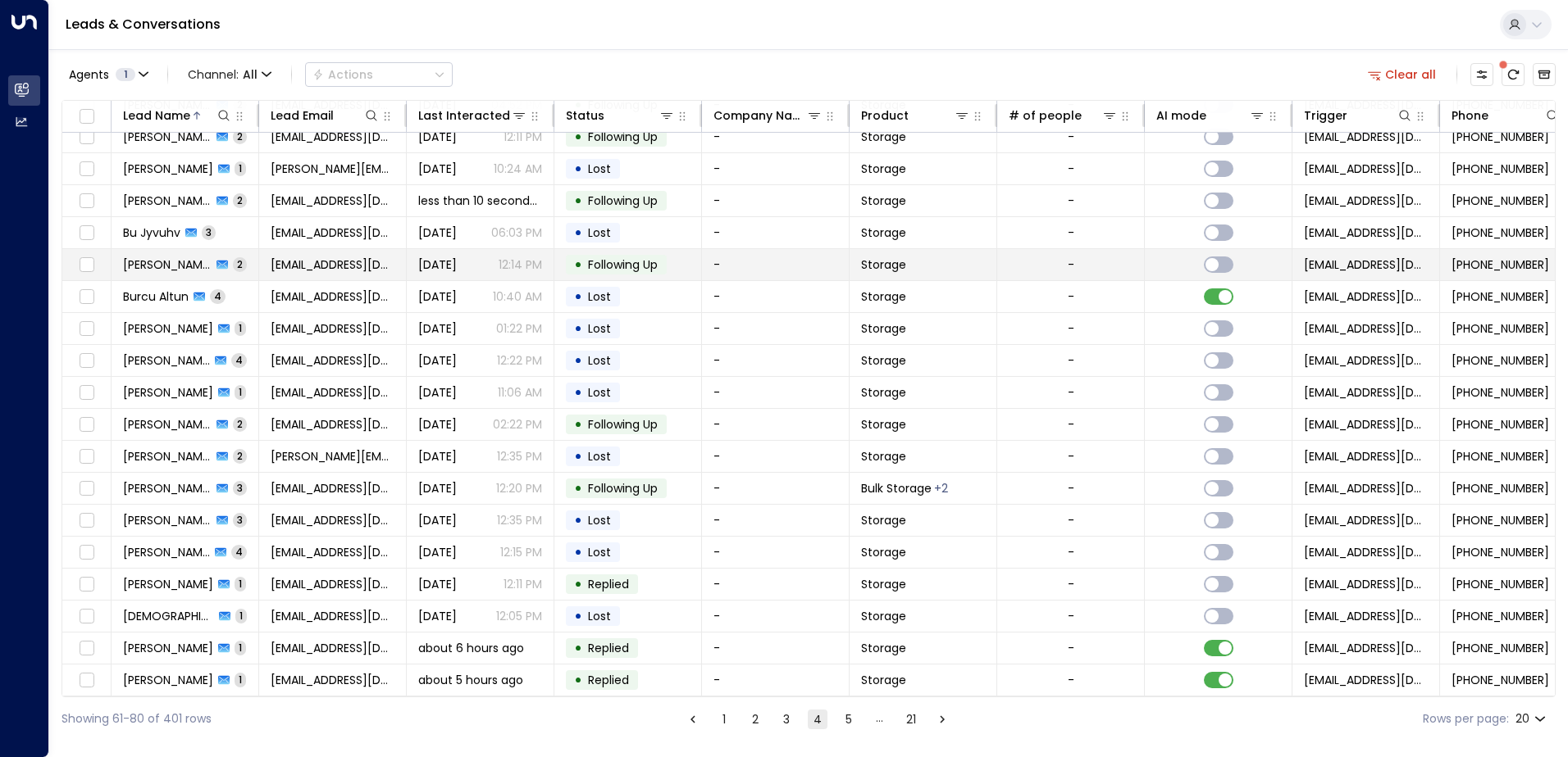
click at [284, 275] on tr "[PERSON_NAME] 2 [EMAIL_ADDRESS][DOMAIN_NAME] [DATE] 12:14 PM • Following Up - S…" at bounding box center [972, 265] width 1821 height 32
